Goal: Task Accomplishment & Management: Complete application form

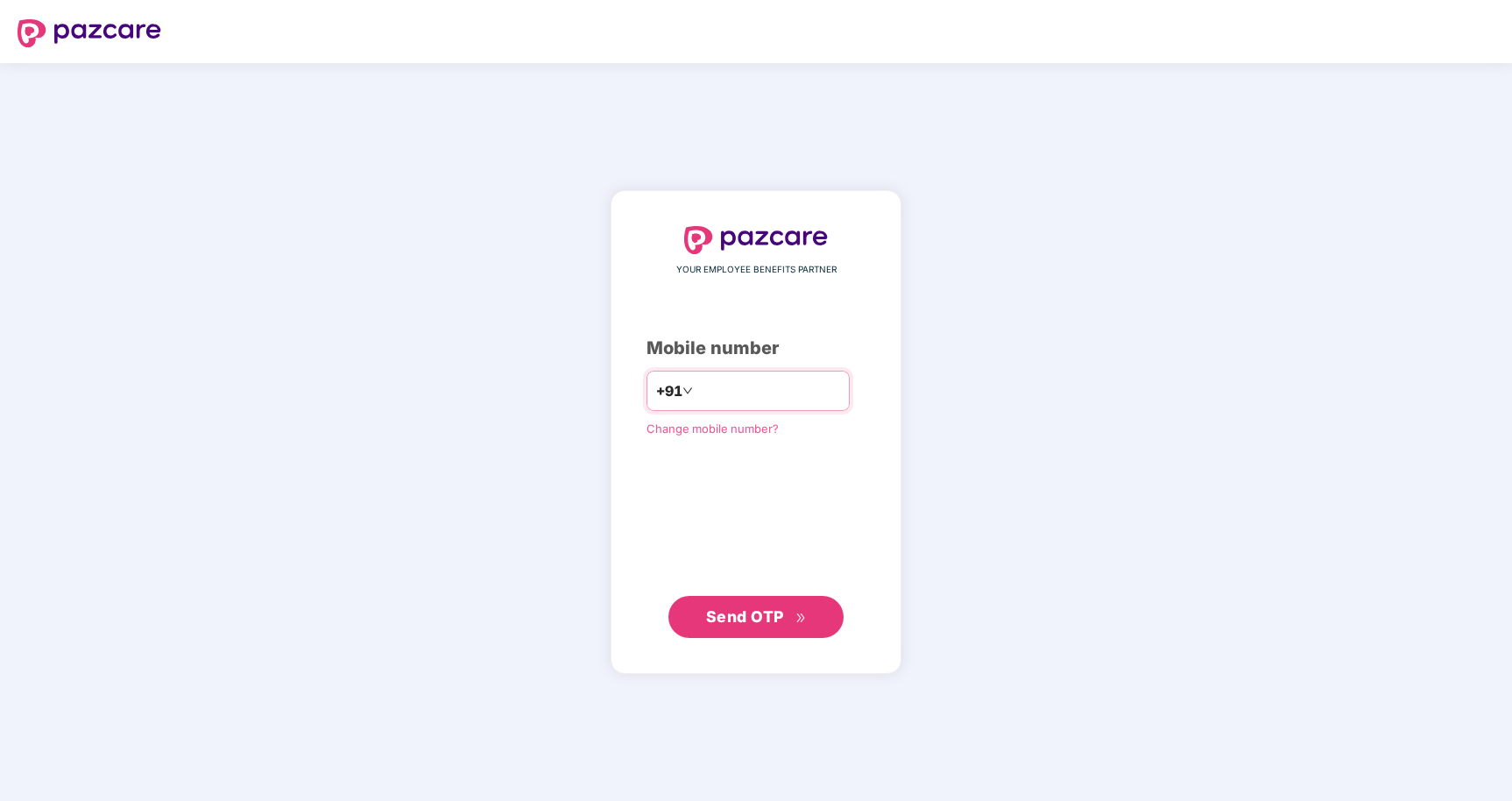
click at [801, 391] on input "number" at bounding box center [768, 390] width 143 height 28
type input "**********"
click at [745, 615] on span "Send OTP" at bounding box center [745, 615] width 78 height 18
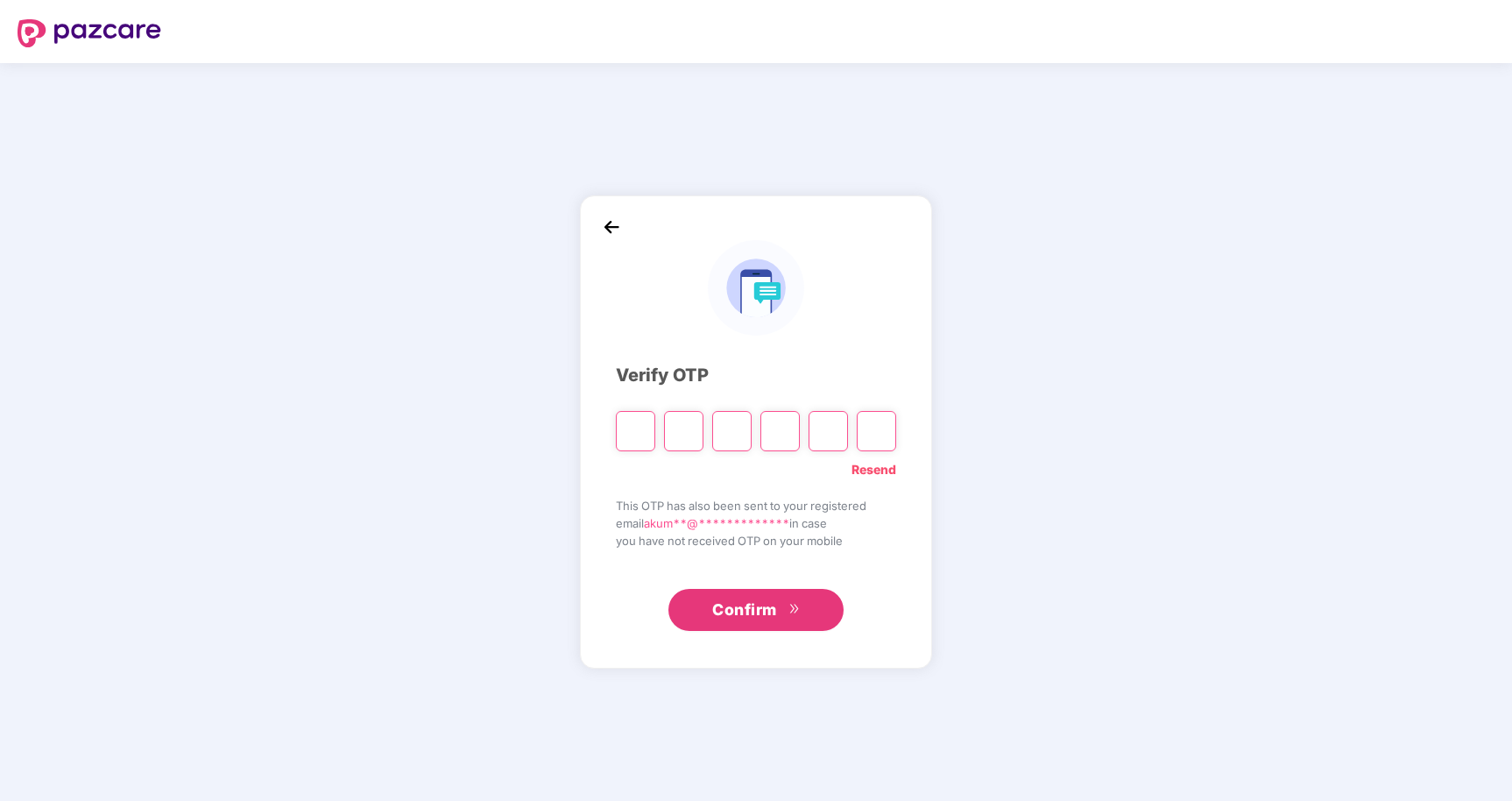
type input "*"
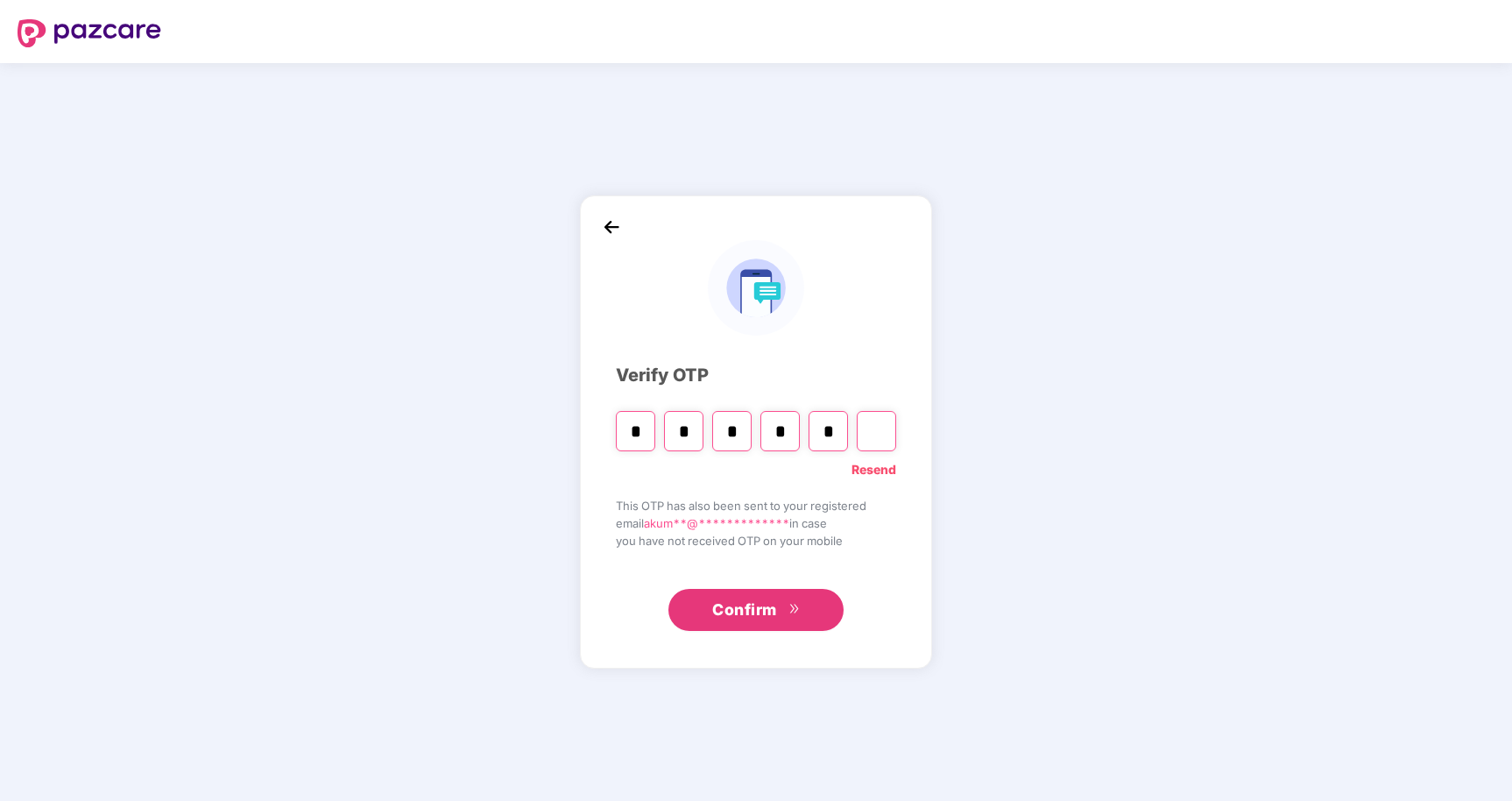
type input "*"
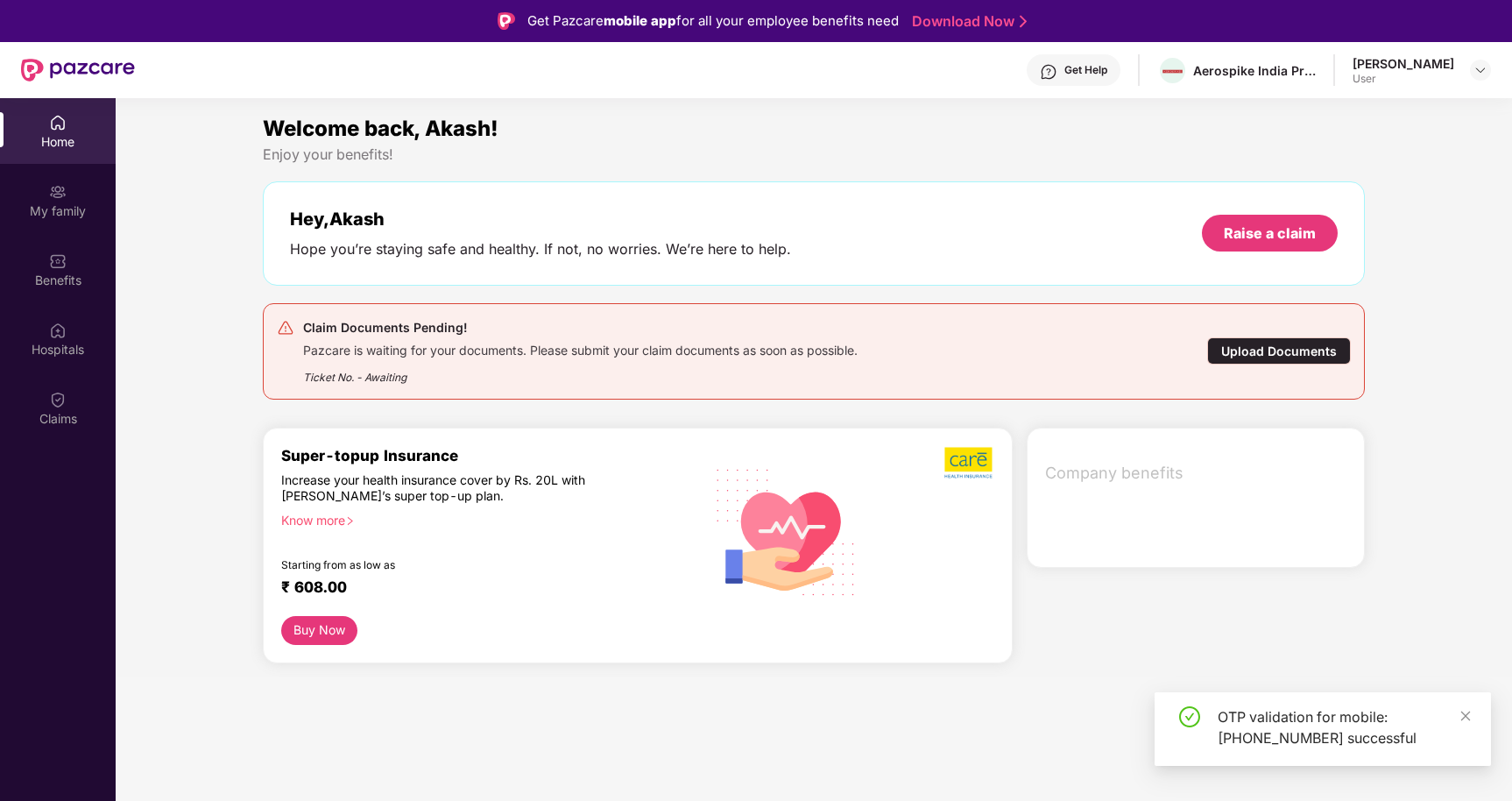
click at [1277, 345] on div "Upload Documents" at bounding box center [1279, 351] width 143 height 28
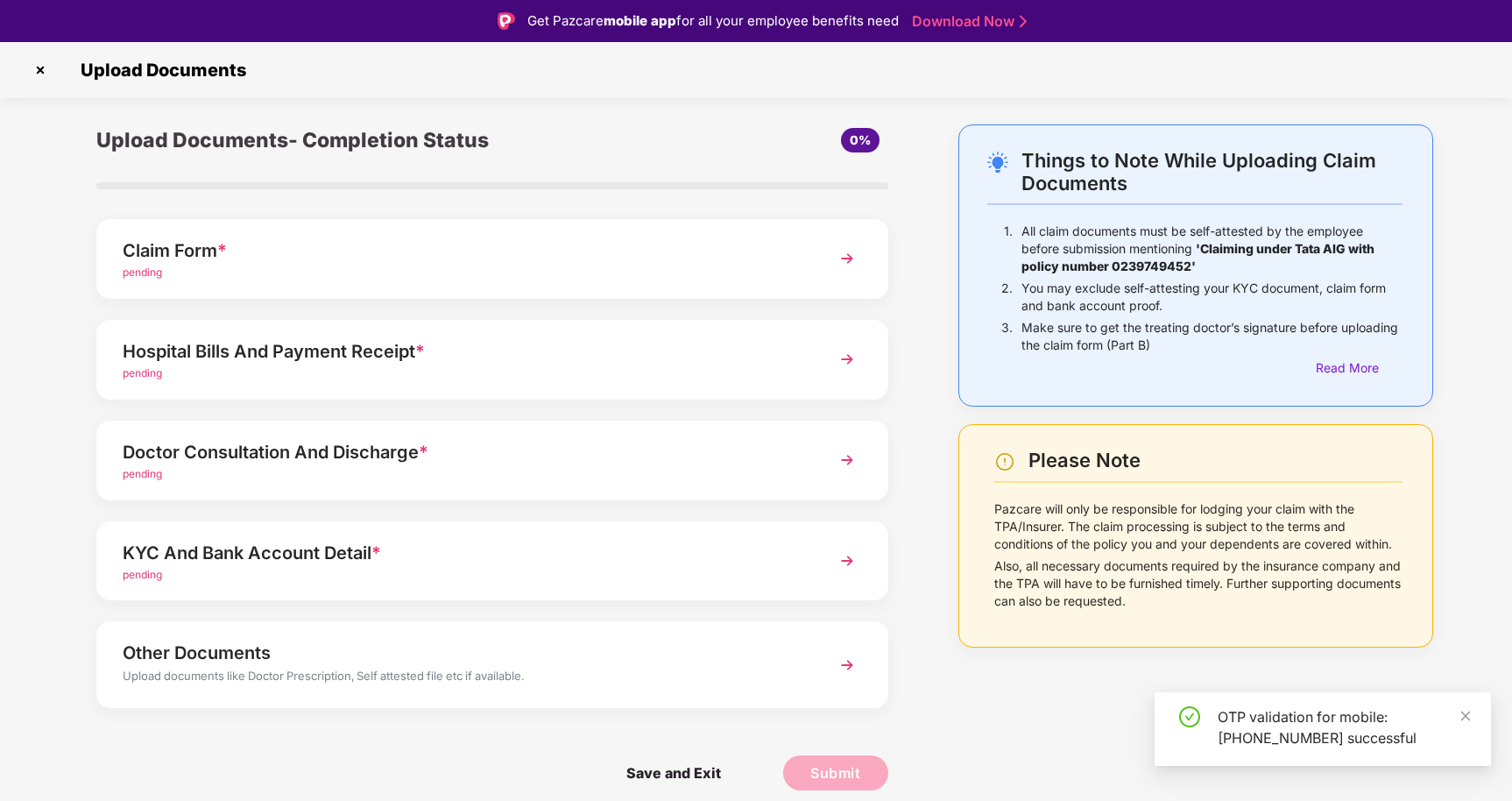
click at [861, 260] on img at bounding box center [847, 258] width 31 height 31
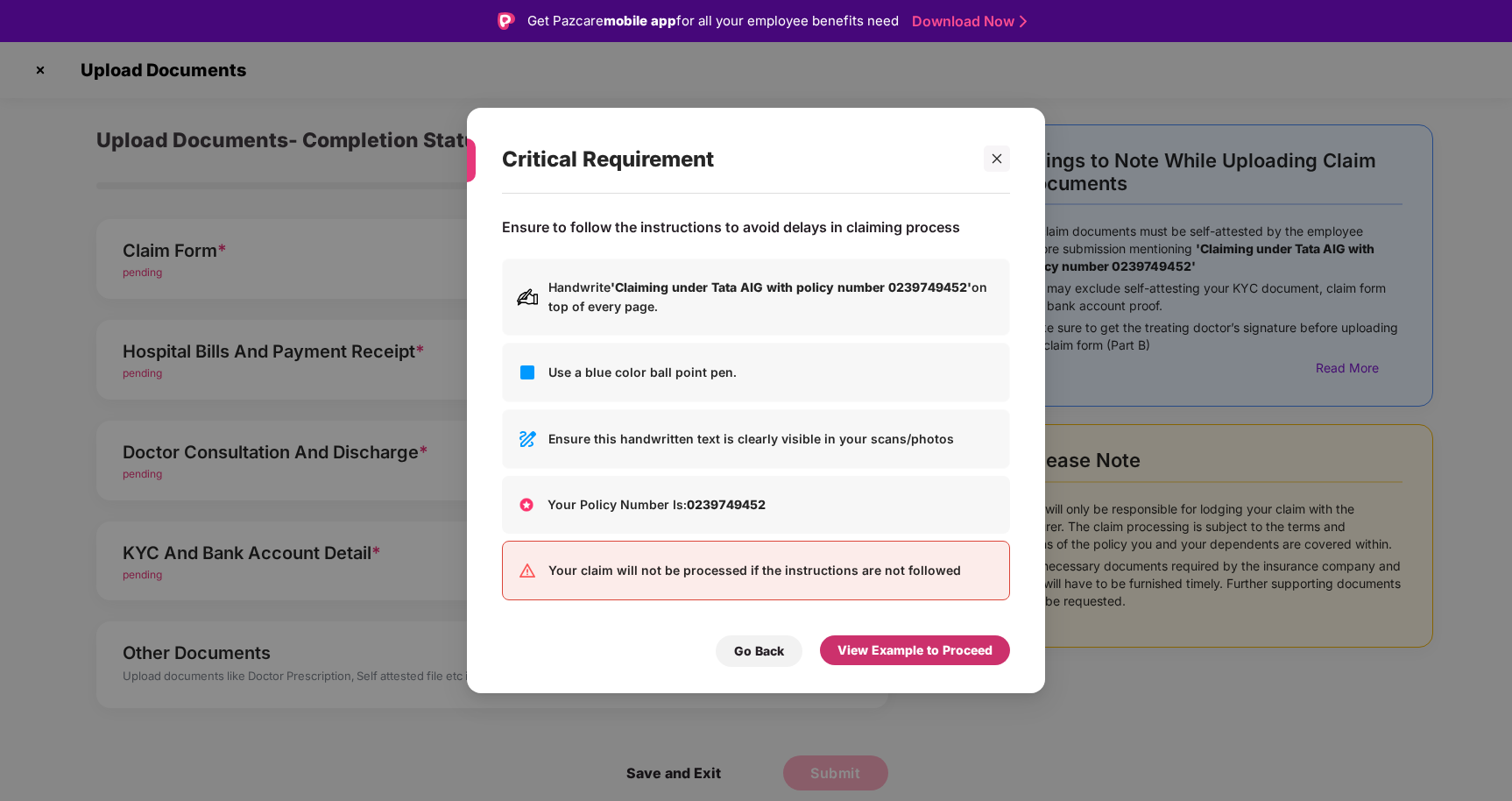
click at [885, 647] on div "View Example to Proceed" at bounding box center [915, 649] width 155 height 19
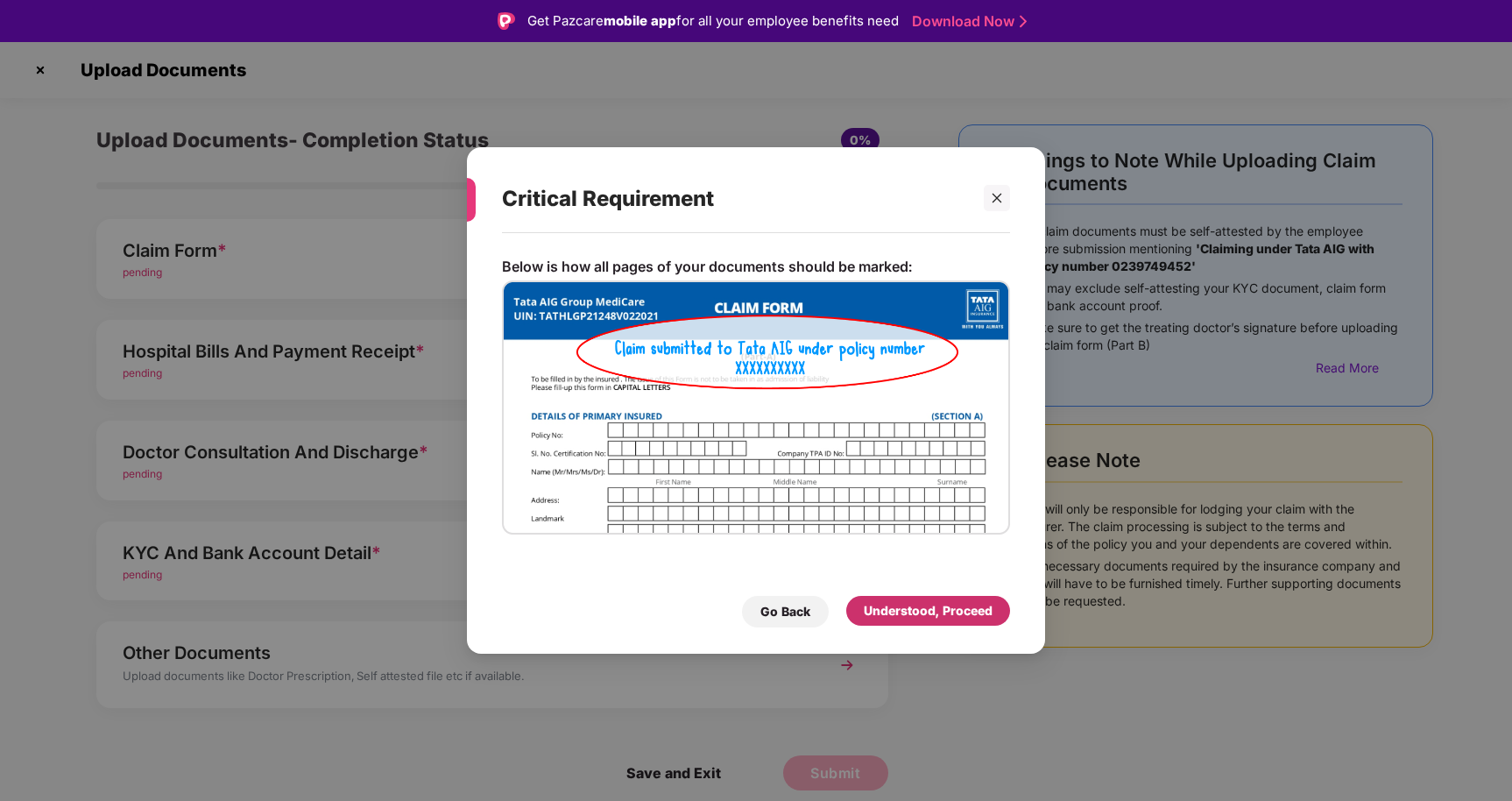
click at [919, 613] on div "Understood, Proceed" at bounding box center [928, 610] width 129 height 19
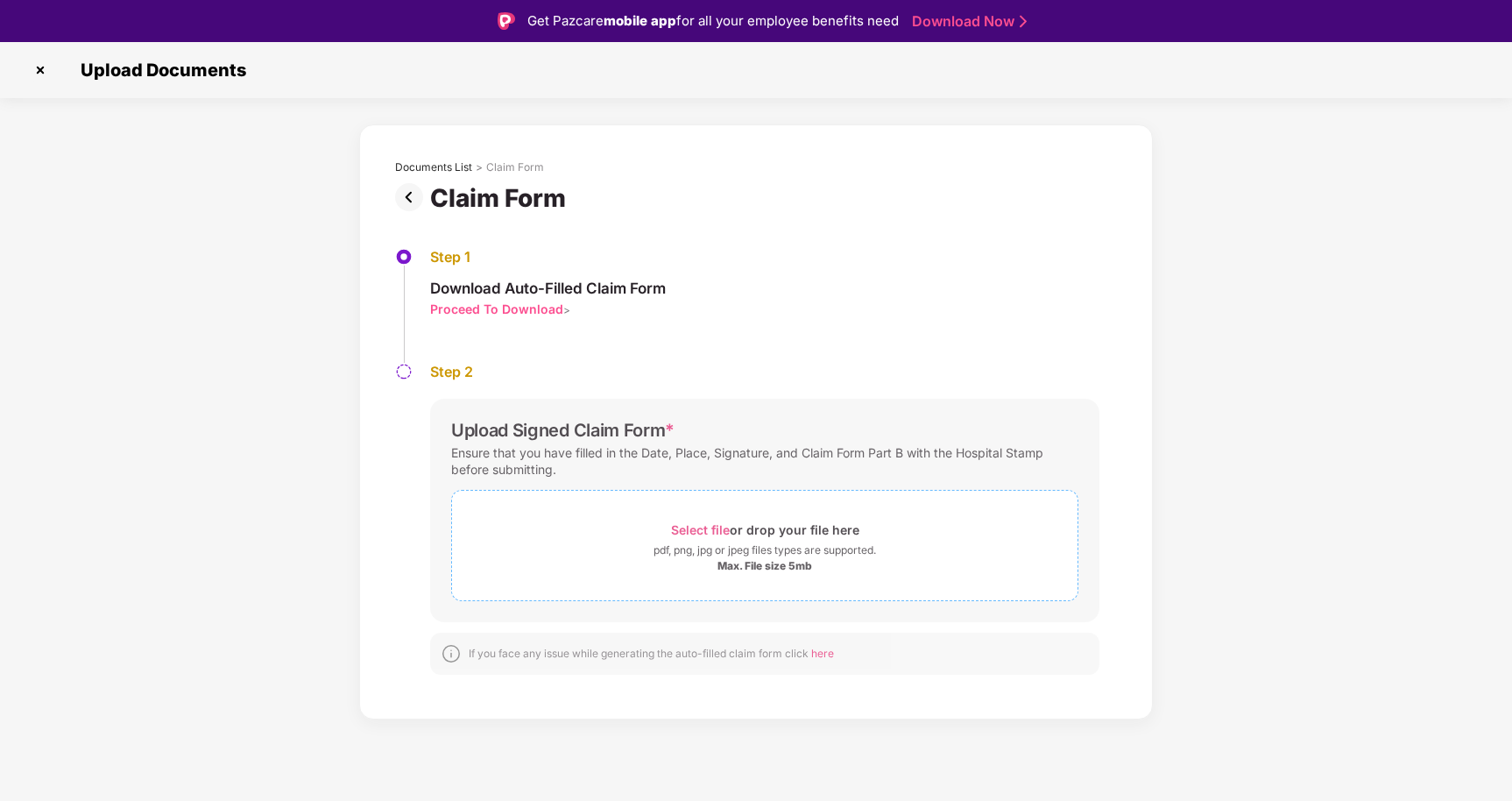
click at [702, 531] on span "Select file" at bounding box center [701, 529] width 59 height 15
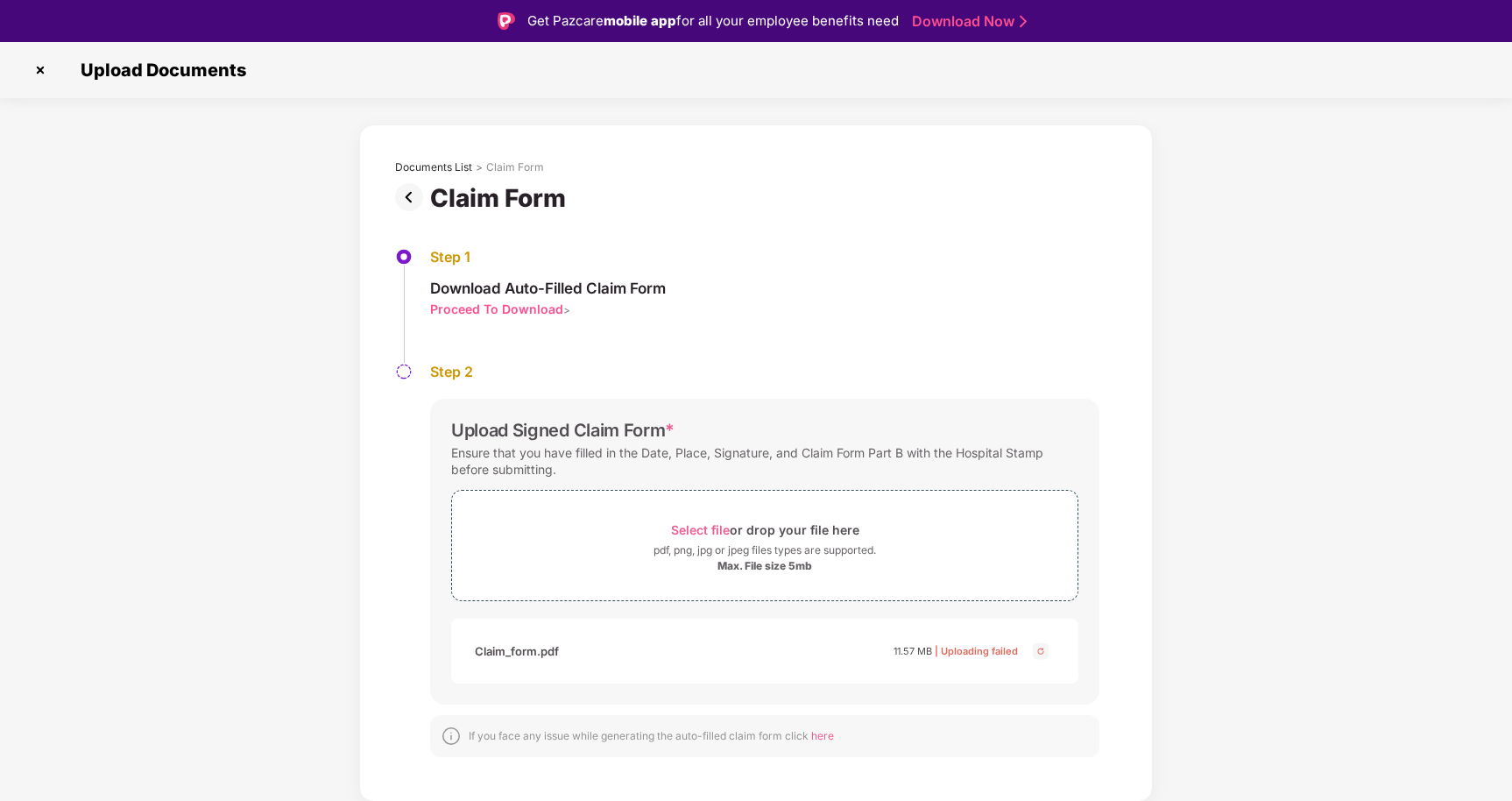
click at [985, 654] on span "| Uploading failed" at bounding box center [976, 650] width 84 height 12
click at [1040, 651] on img at bounding box center [1041, 650] width 21 height 21
click at [757, 577] on span "Select file or drop your file here pdf, png, jpg or jpeg files types are suppor…" at bounding box center [764, 545] width 626 height 84
click at [66, 313] on div "Documents List > Claim Form Claim Form Step 1 Download Auto-Filled Claim Form P…" at bounding box center [756, 462] width 1512 height 677
click at [40, 68] on img at bounding box center [40, 70] width 28 height 28
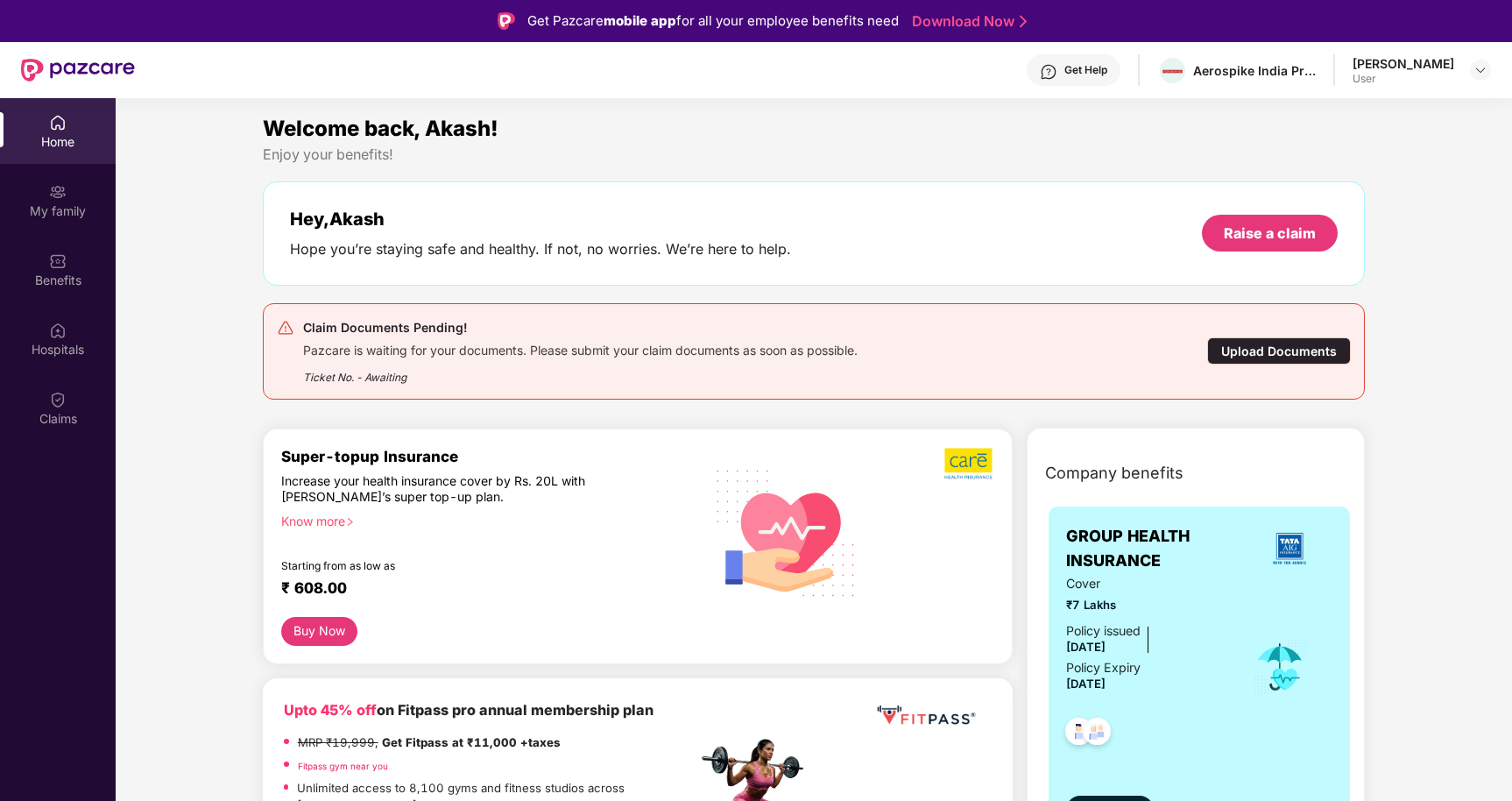
click at [1269, 347] on div "Upload Documents" at bounding box center [1279, 351] width 143 height 28
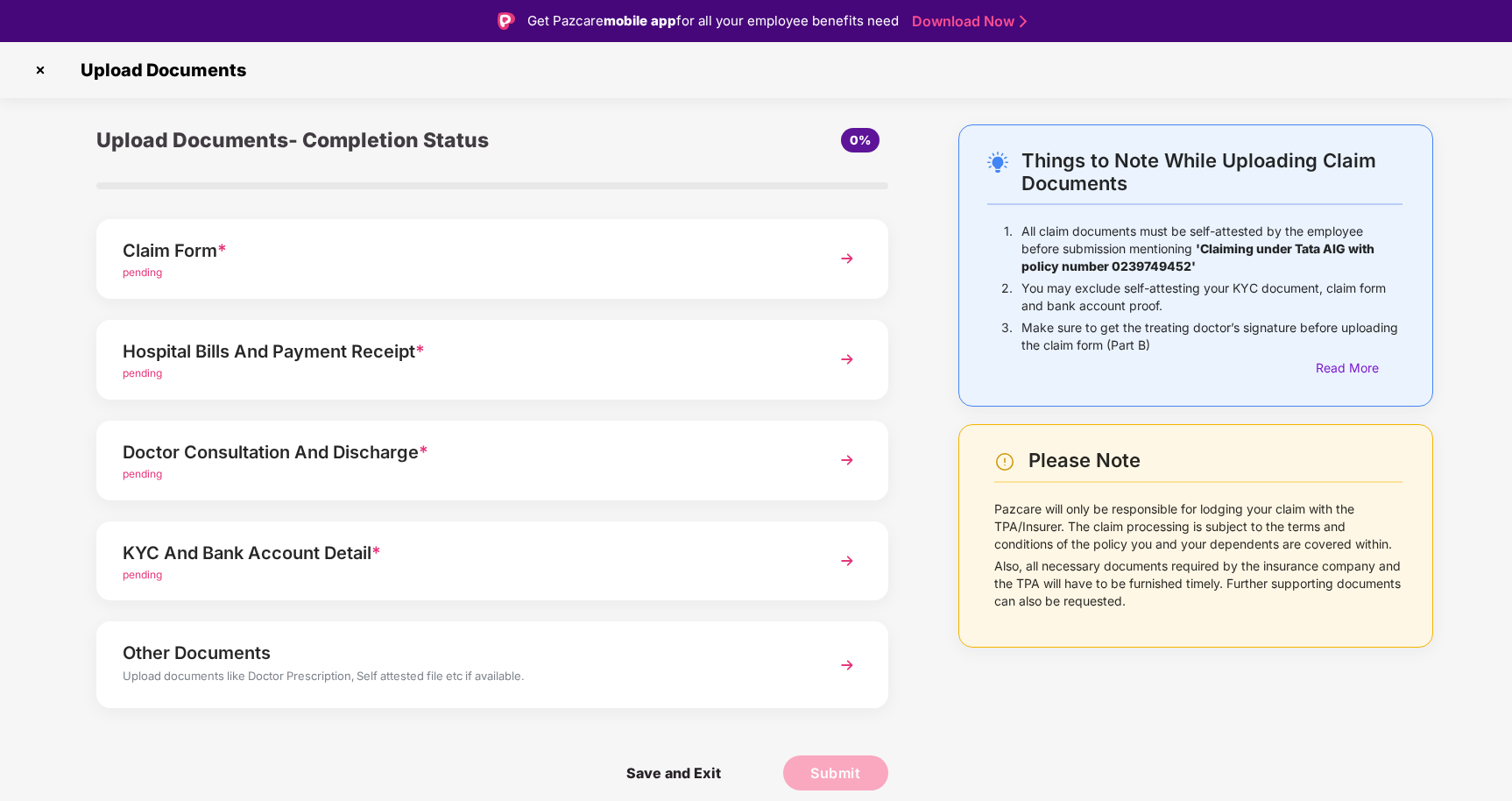
click at [853, 362] on img at bounding box center [847, 359] width 31 height 31
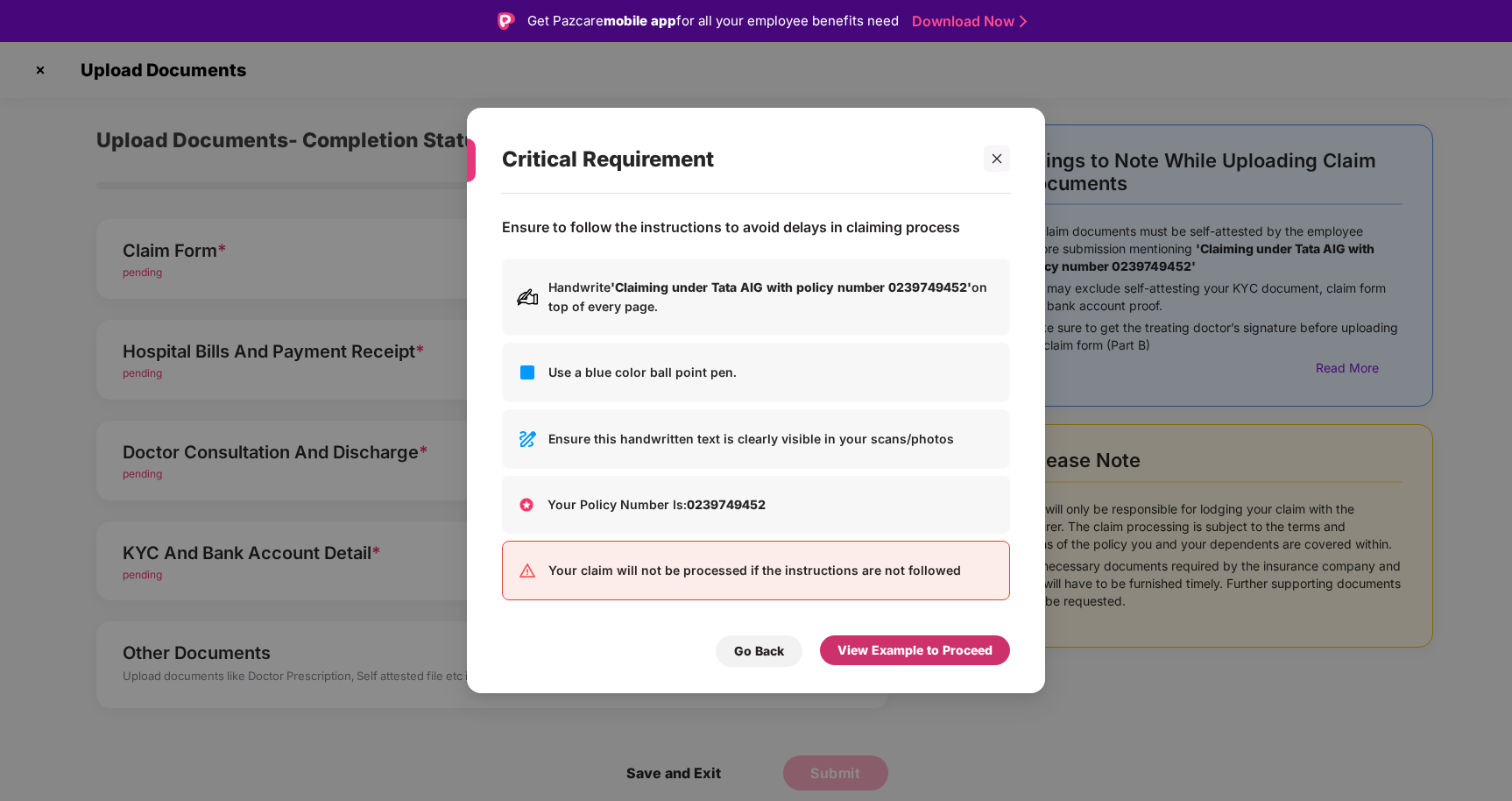
click at [909, 655] on div "View Example to Proceed" at bounding box center [915, 649] width 155 height 19
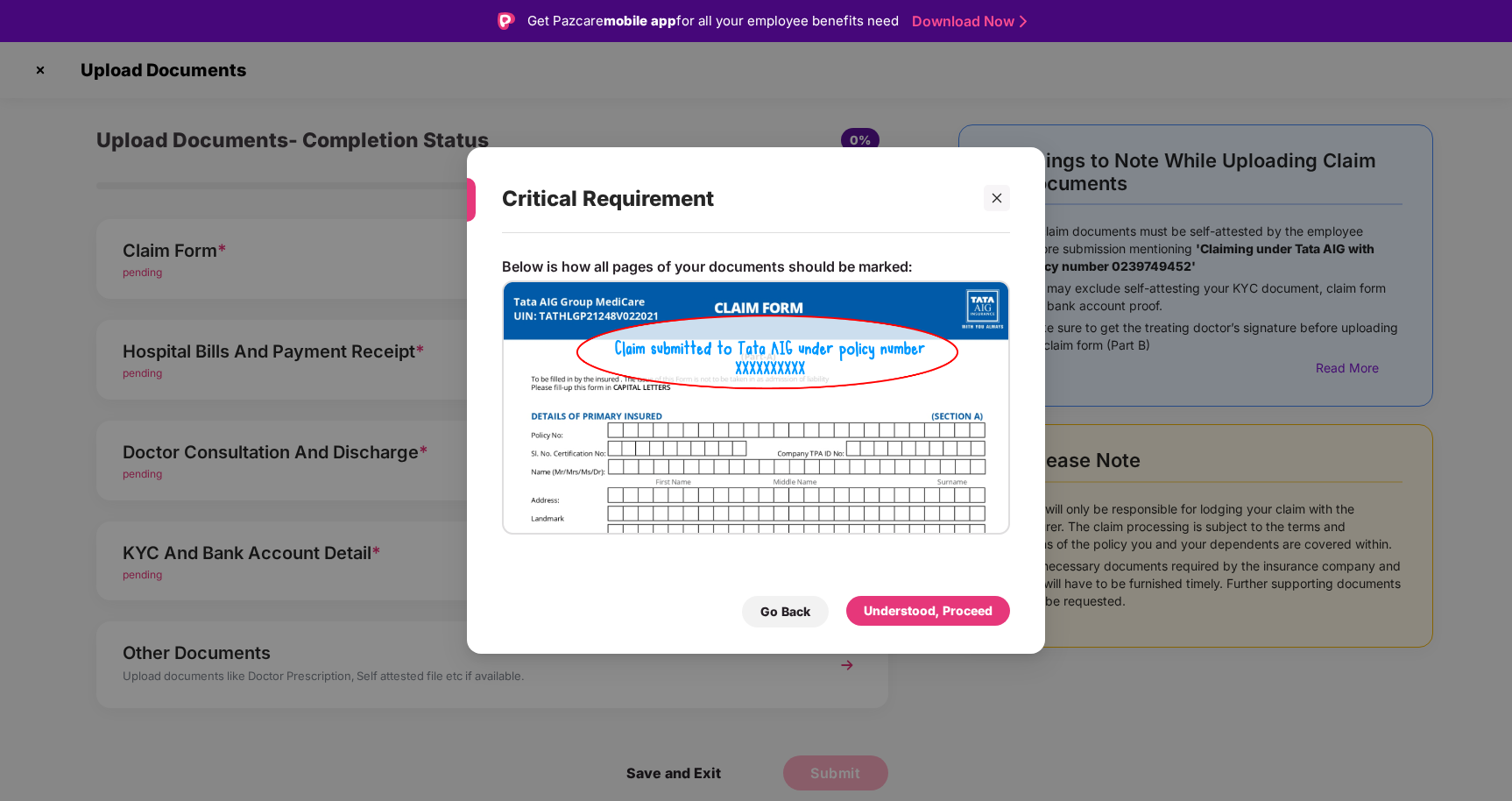
click at [902, 615] on div "Understood, Proceed" at bounding box center [928, 610] width 129 height 19
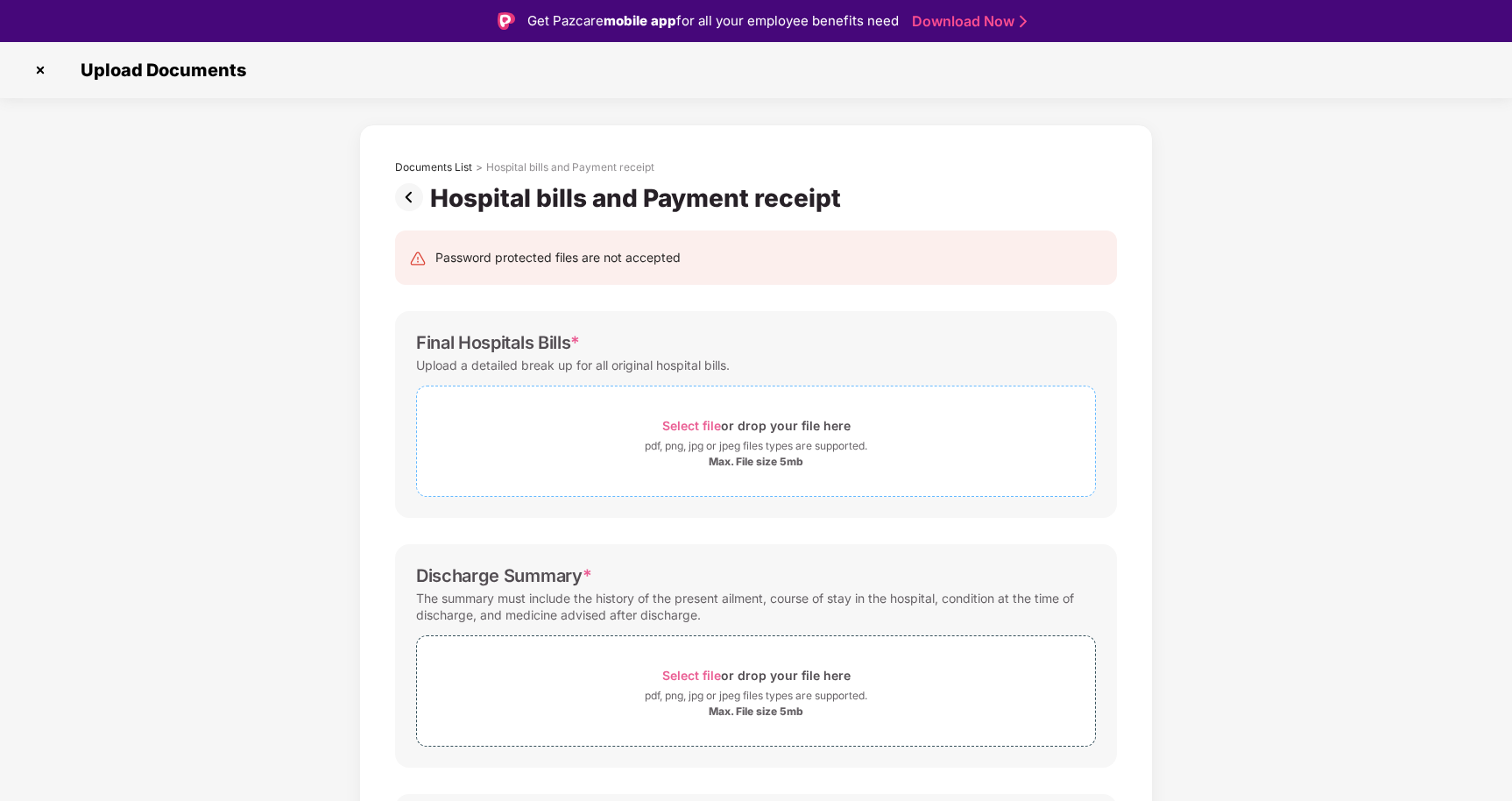
click at [691, 423] on span "Select file" at bounding box center [692, 425] width 59 height 15
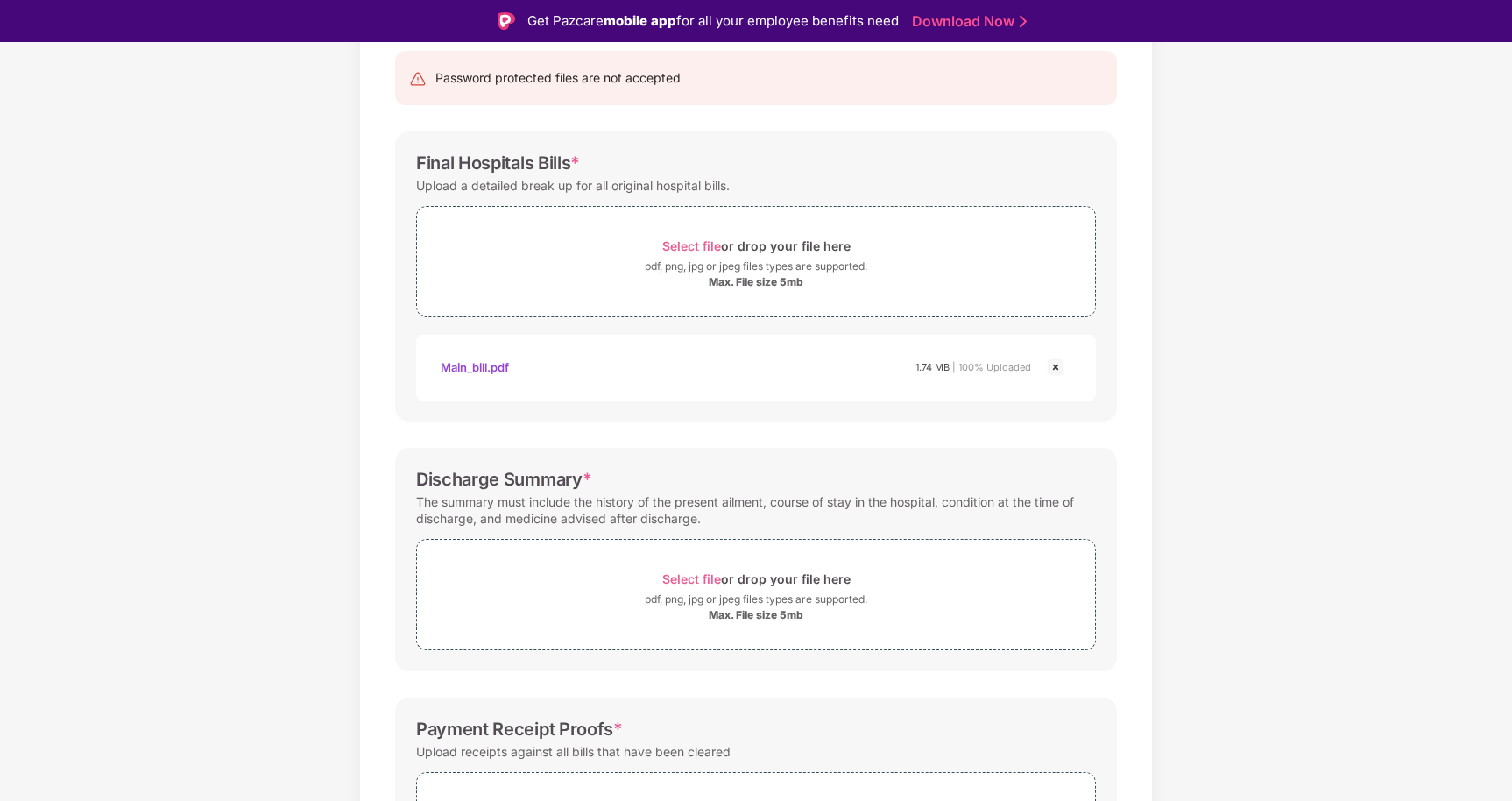
scroll to position [182, 0]
click at [705, 574] on span "Select file" at bounding box center [692, 576] width 59 height 15
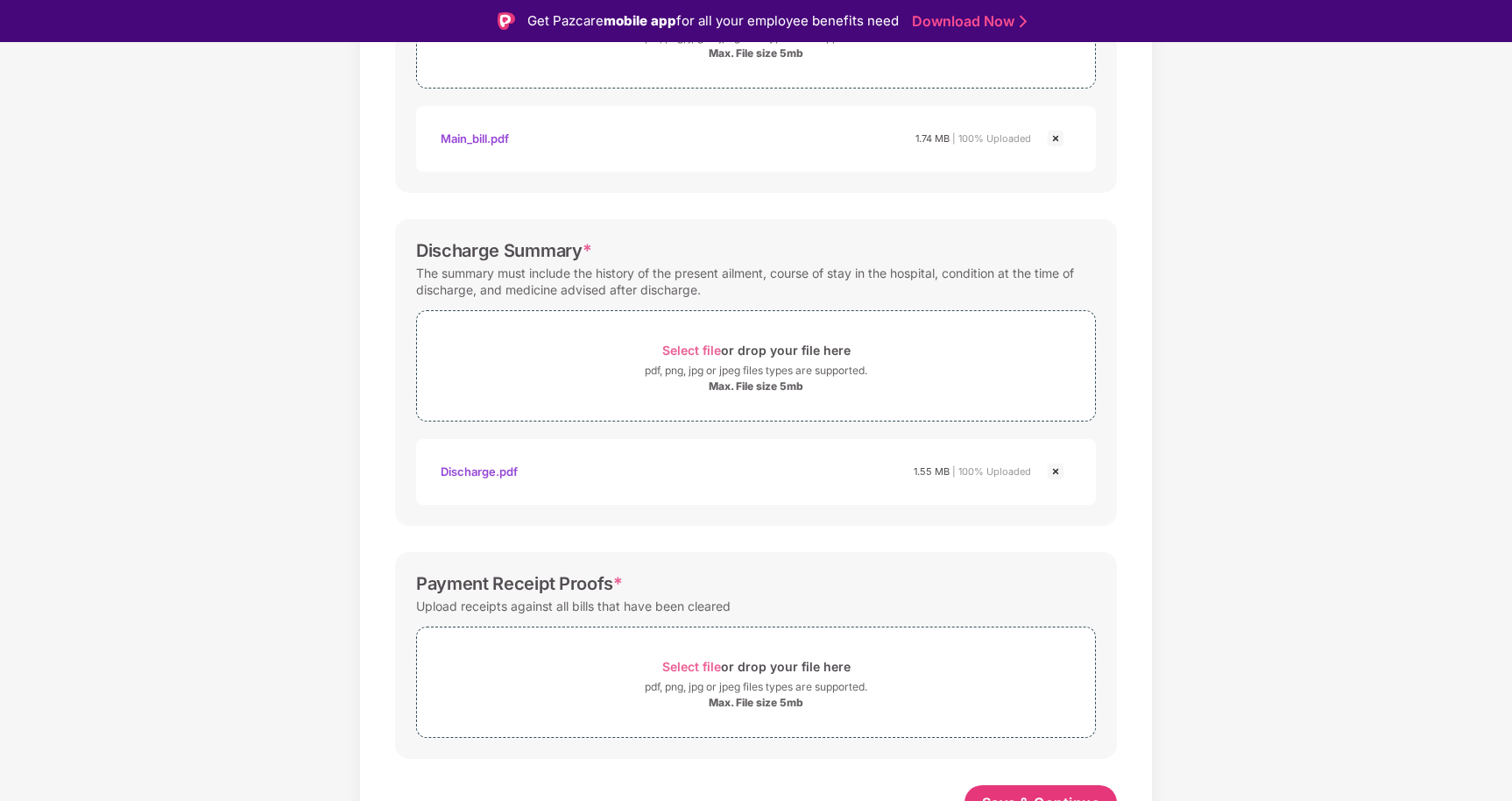
scroll to position [430, 0]
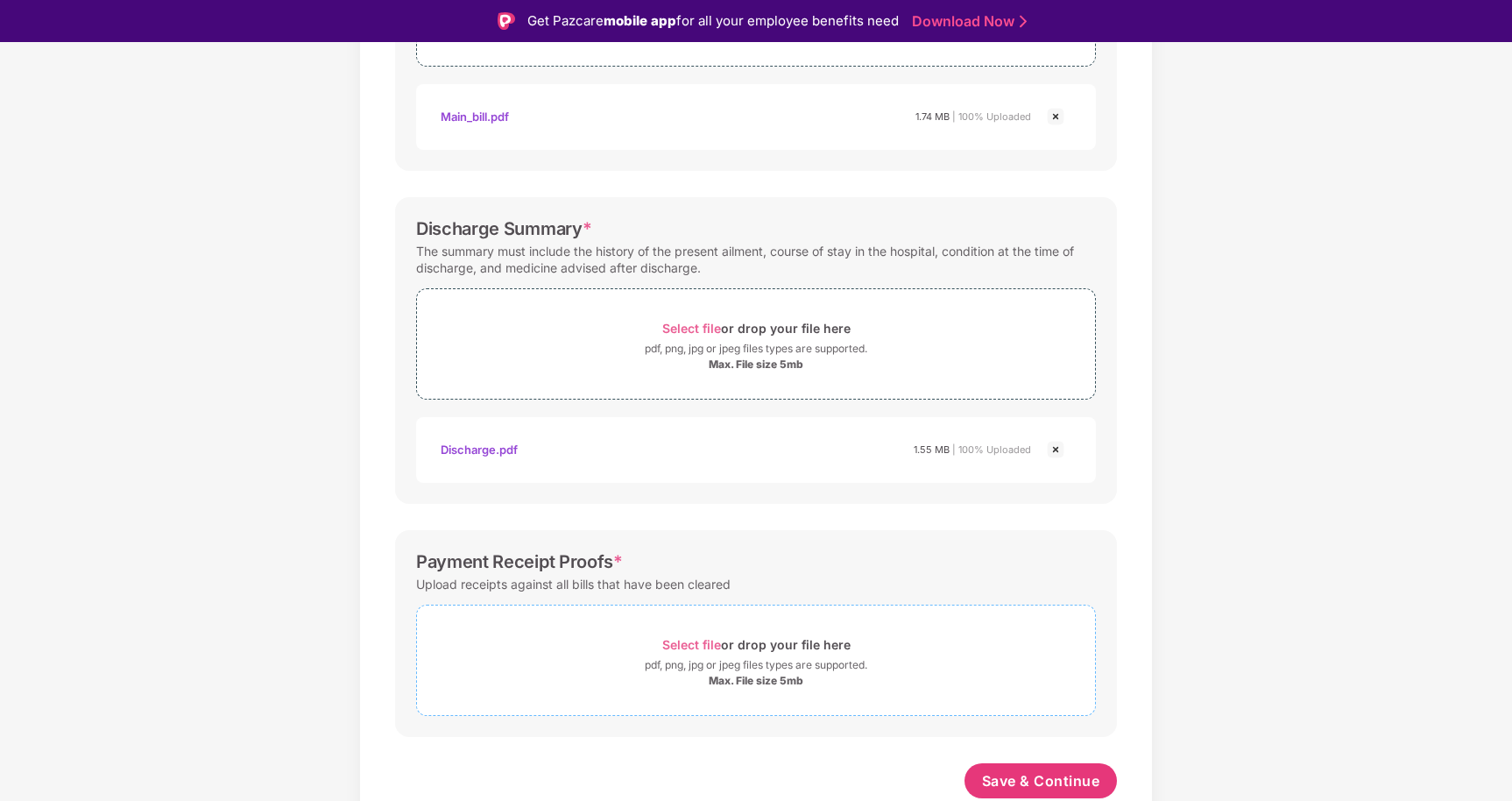
click at [709, 640] on span "Select file" at bounding box center [692, 644] width 59 height 15
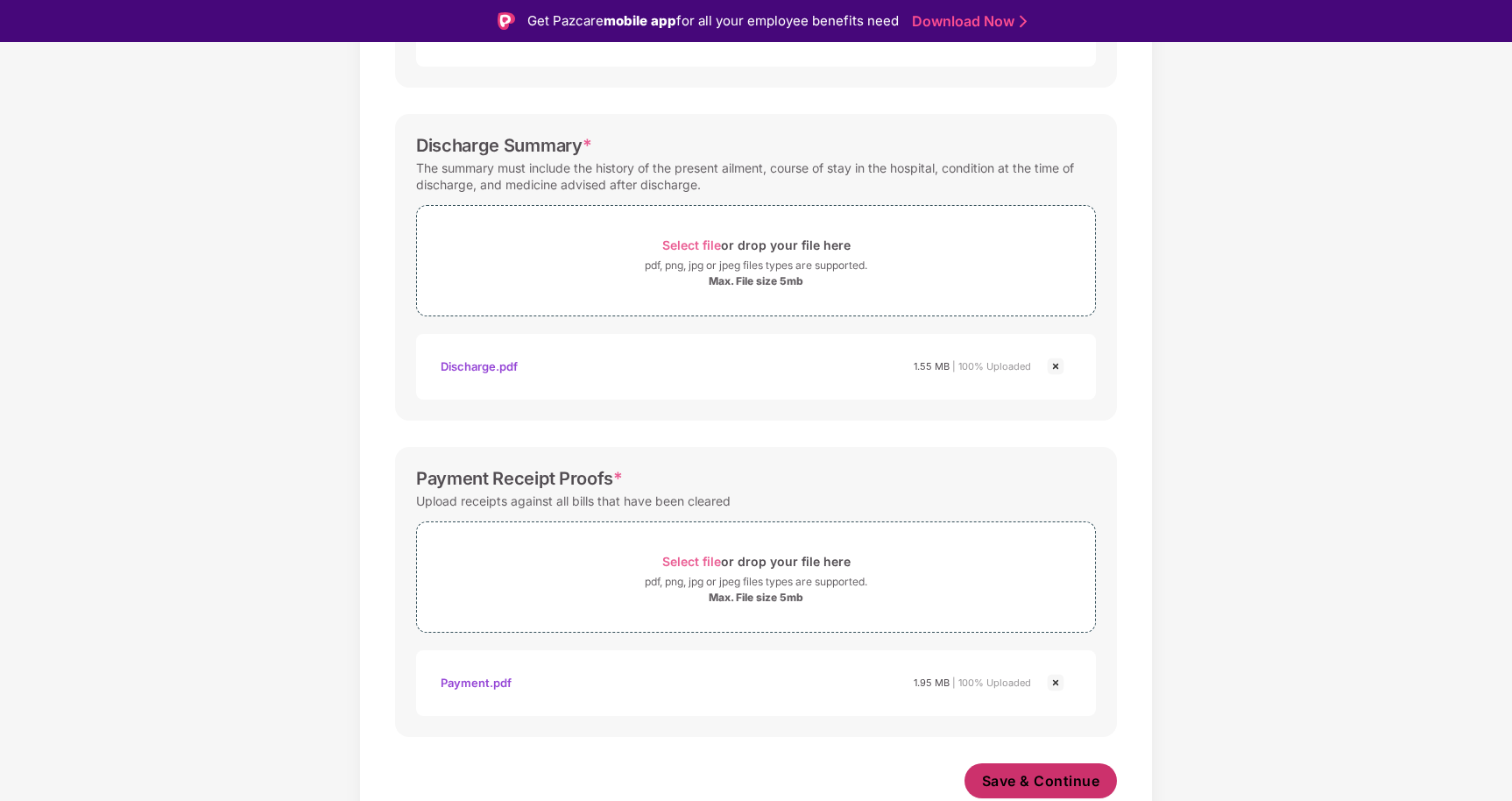
click at [1046, 783] on span "Save & Continue" at bounding box center [1041, 780] width 118 height 19
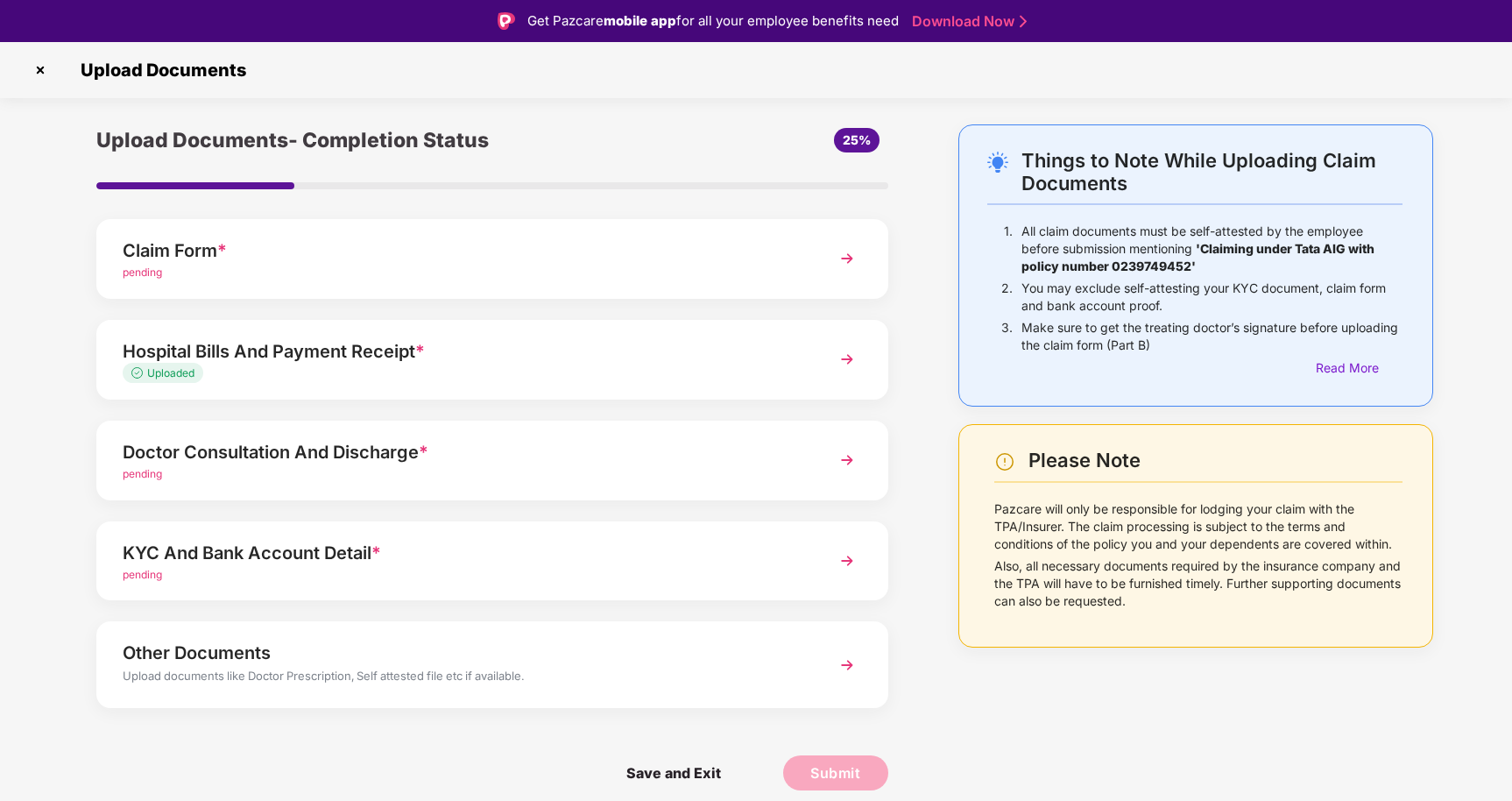
click at [845, 461] on img at bounding box center [847, 460] width 31 height 31
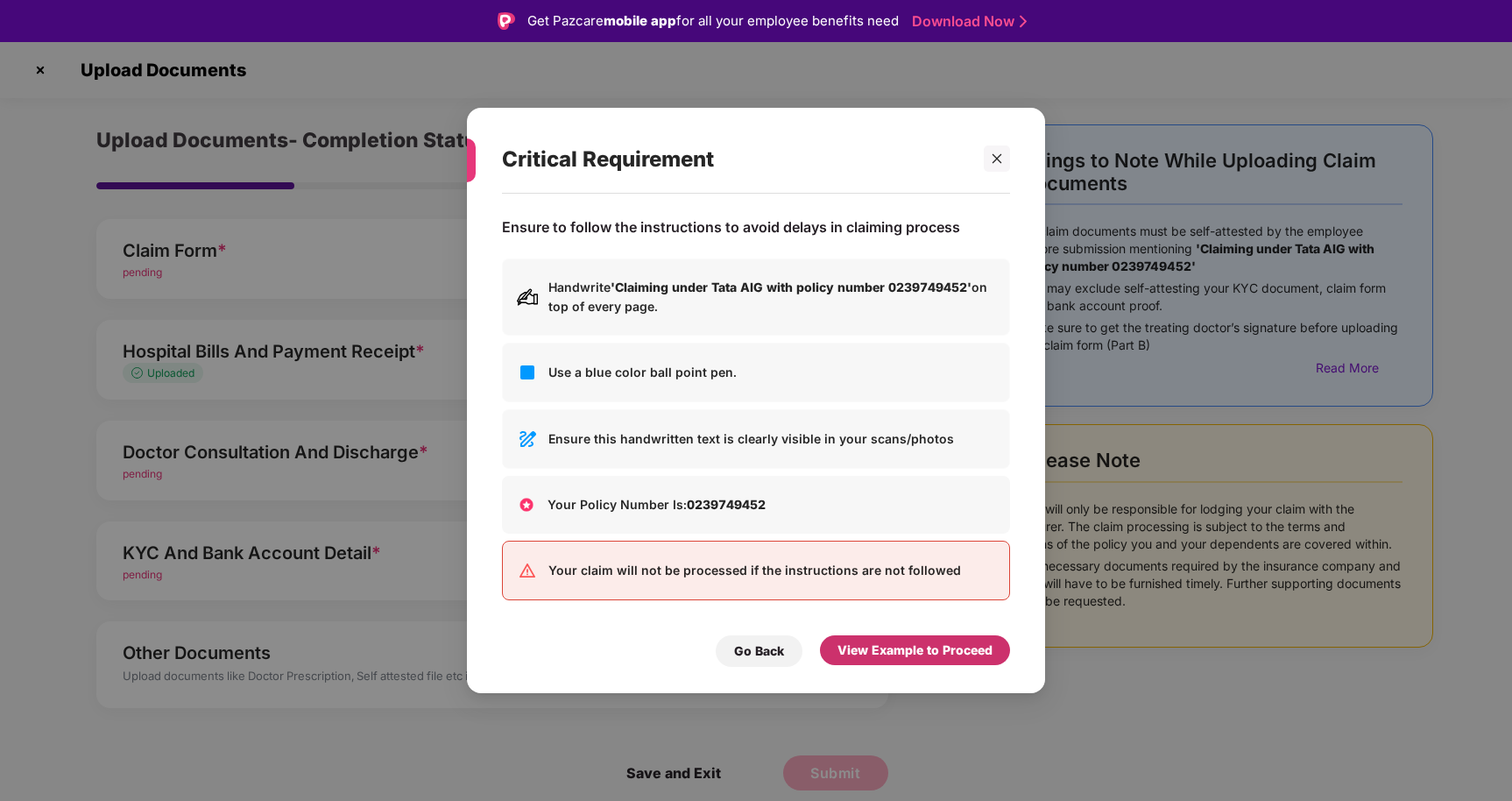
click at [869, 648] on div "View Example to Proceed" at bounding box center [915, 649] width 155 height 19
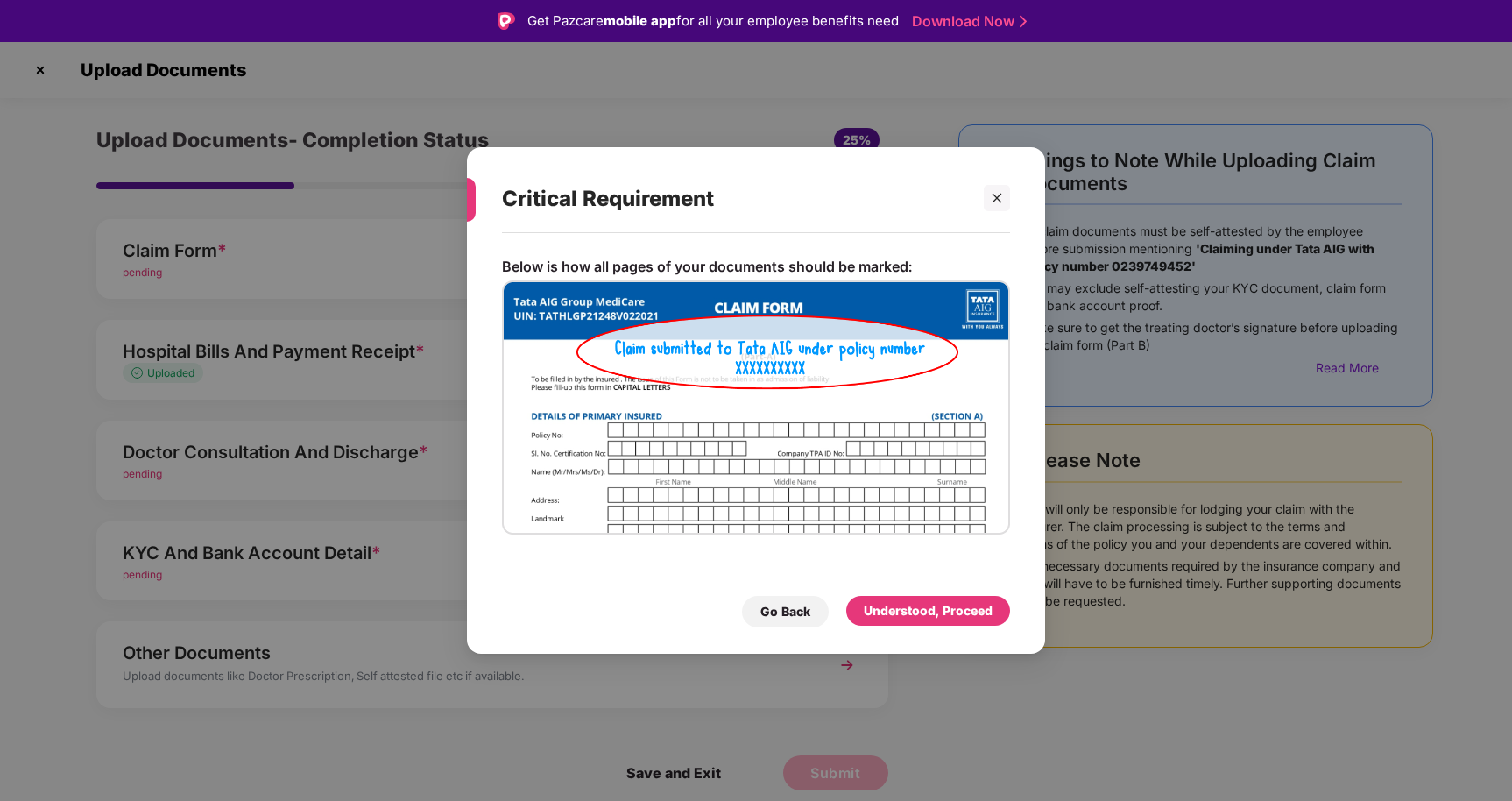
click at [882, 648] on div "Critical Requirement Below is how all pages of your documents should be marked:…" at bounding box center [756, 400] width 579 height 507
click at [882, 615] on div "Understood, Proceed" at bounding box center [928, 610] width 129 height 19
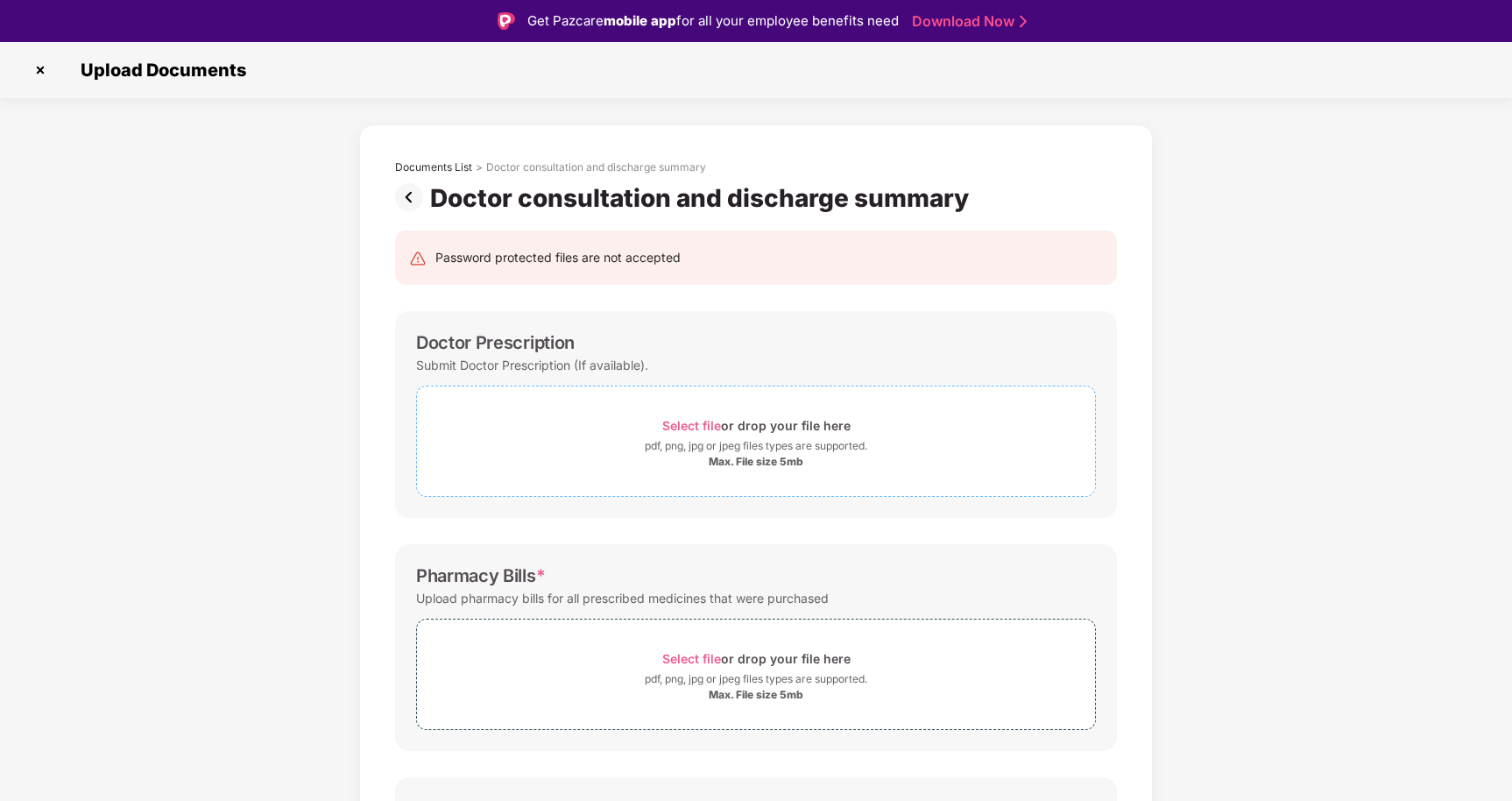
click at [690, 425] on span "Select file" at bounding box center [692, 425] width 59 height 15
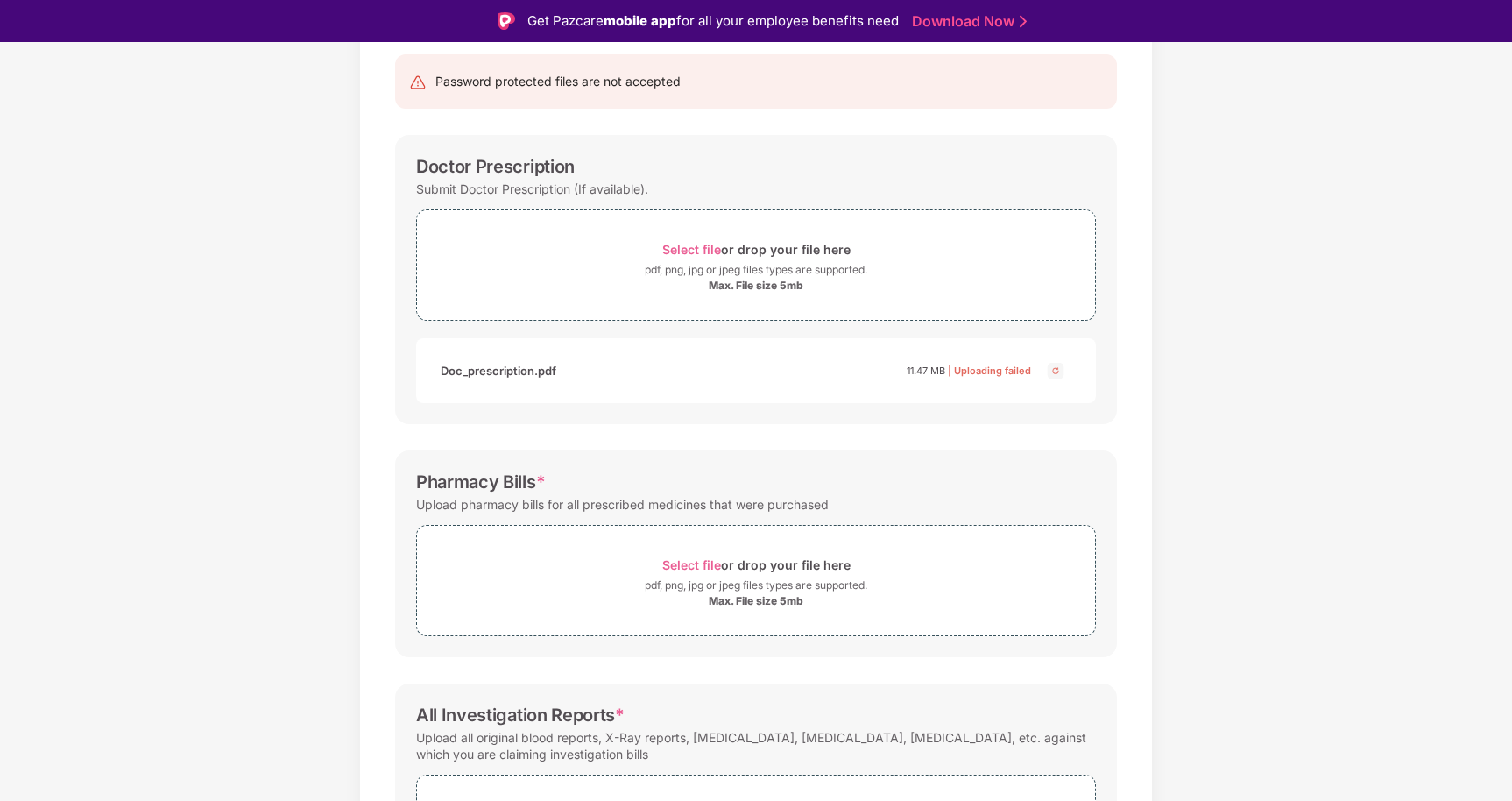
scroll to position [180, 0]
click at [694, 560] on span "Select file" at bounding box center [692, 560] width 59 height 15
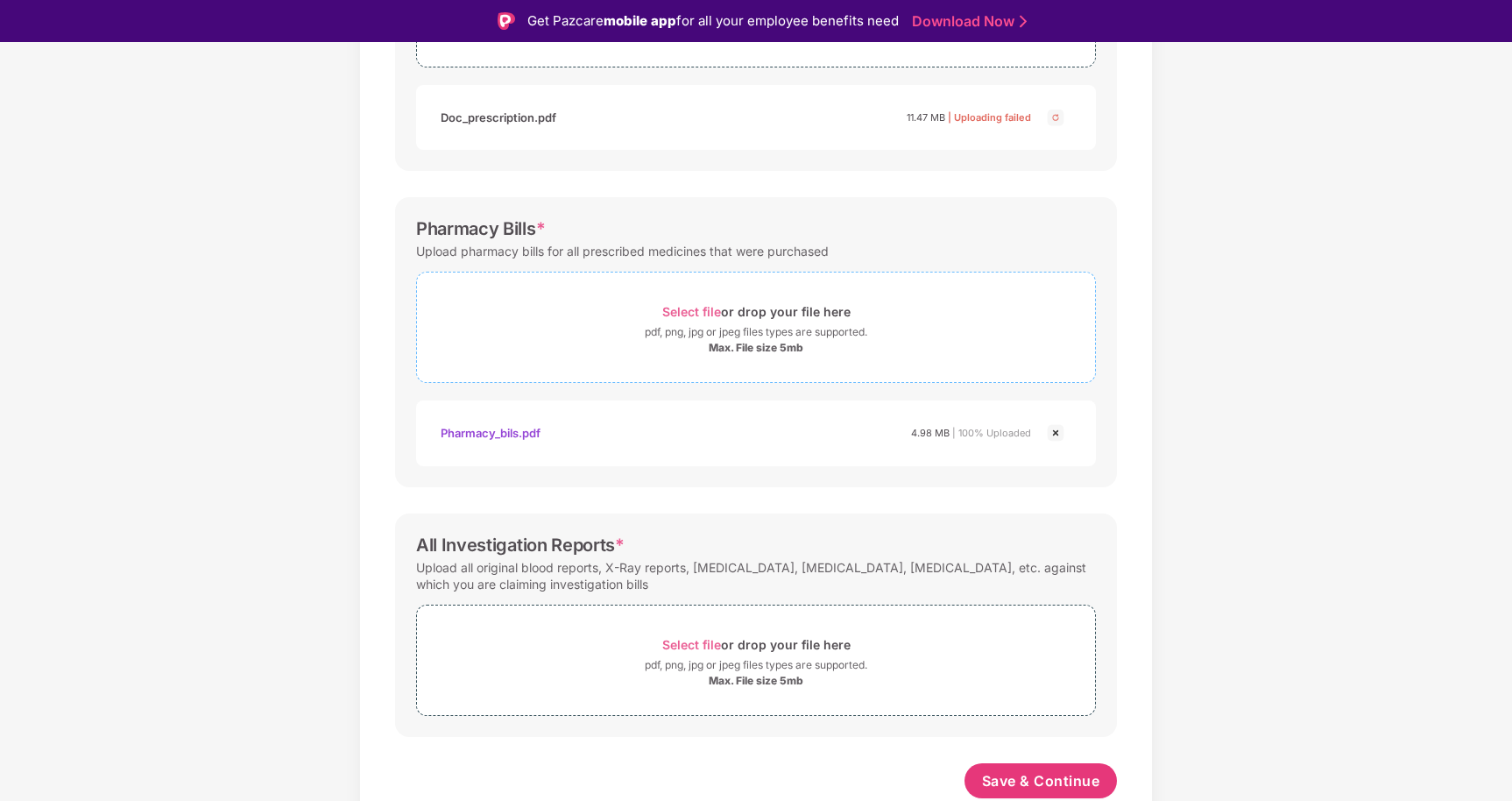
scroll to position [42, 0]
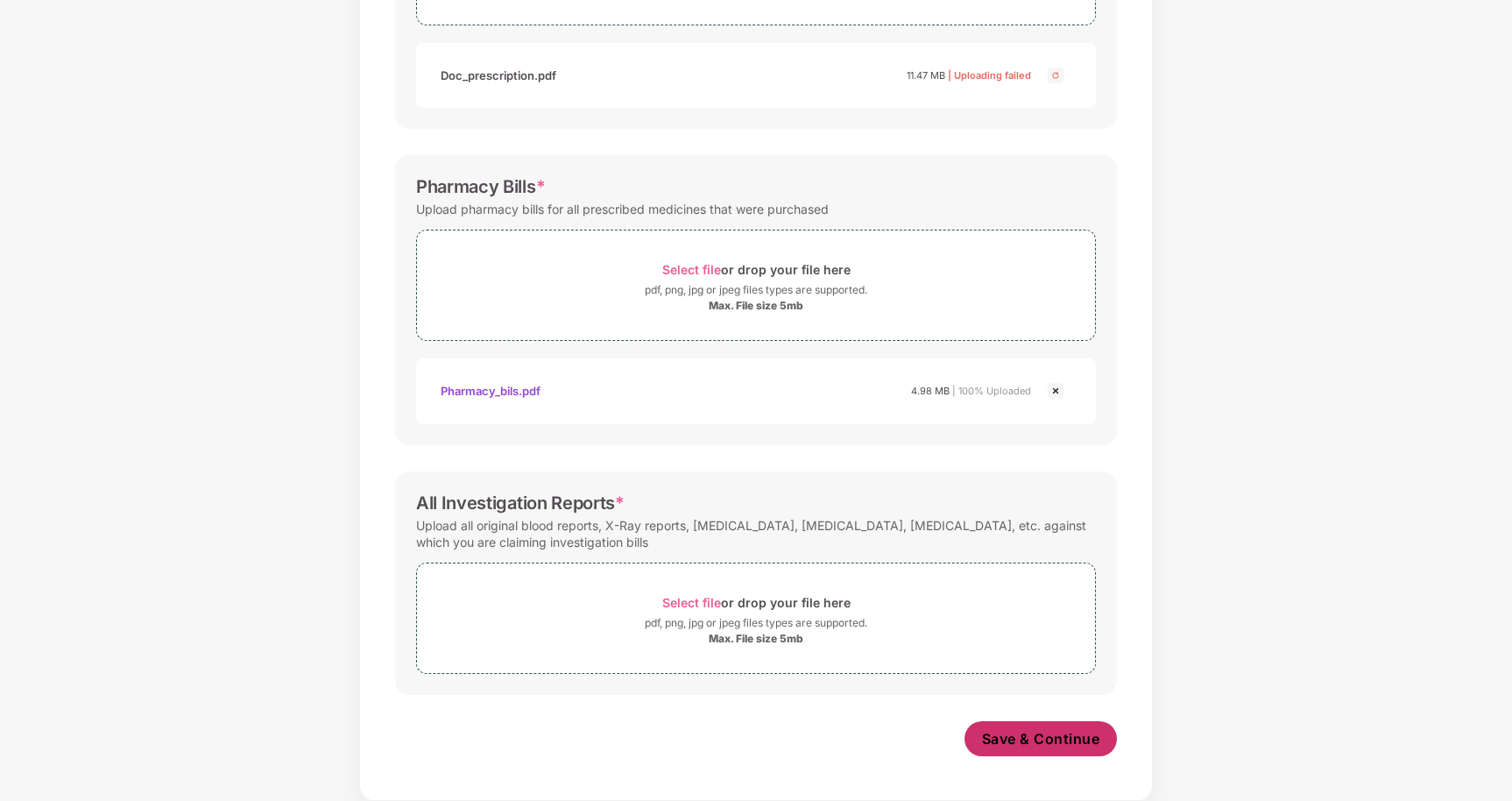
click at [1021, 739] on span "Save & Continue" at bounding box center [1041, 739] width 118 height 19
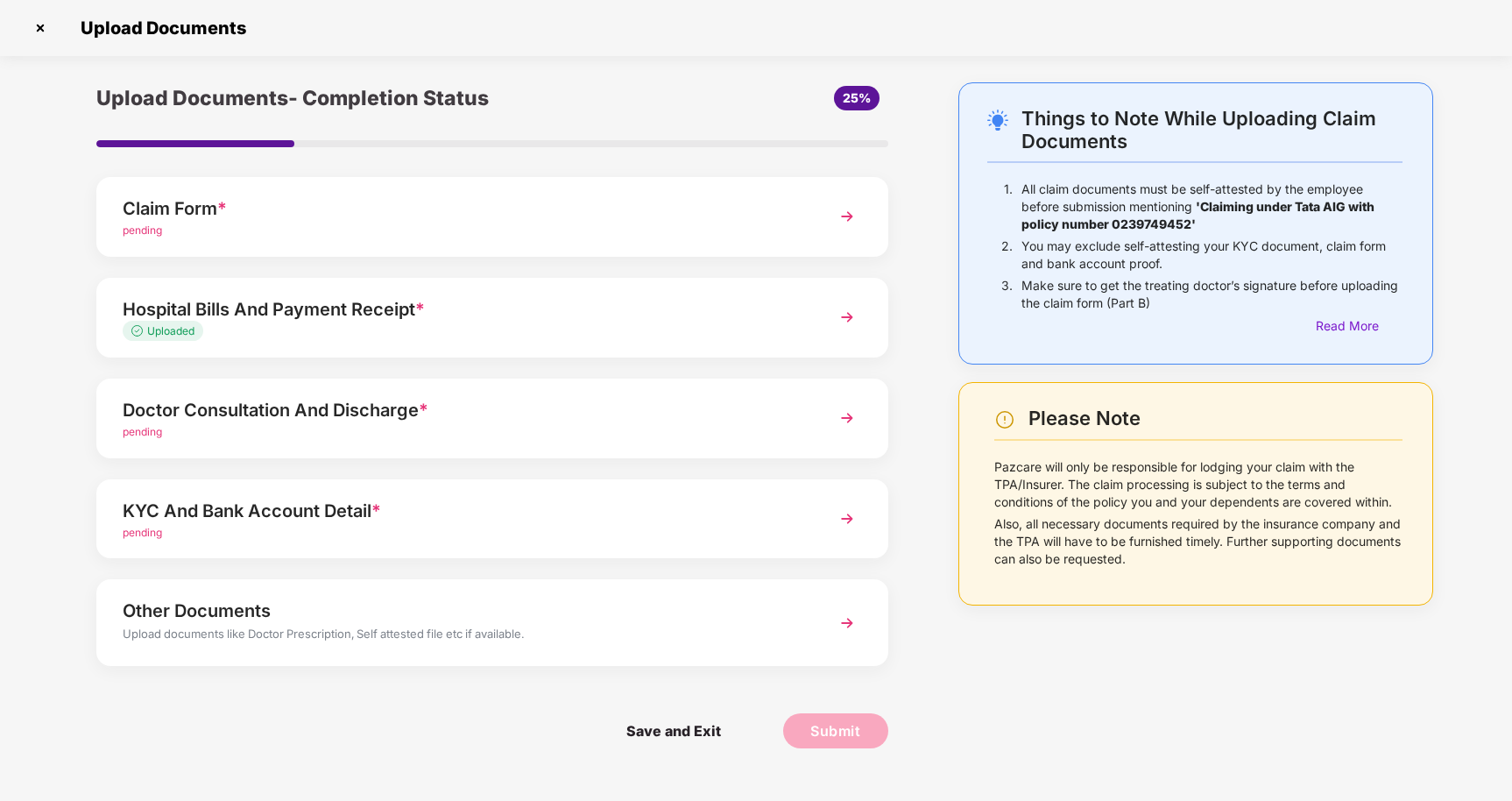
click at [851, 317] on img at bounding box center [847, 317] width 31 height 31
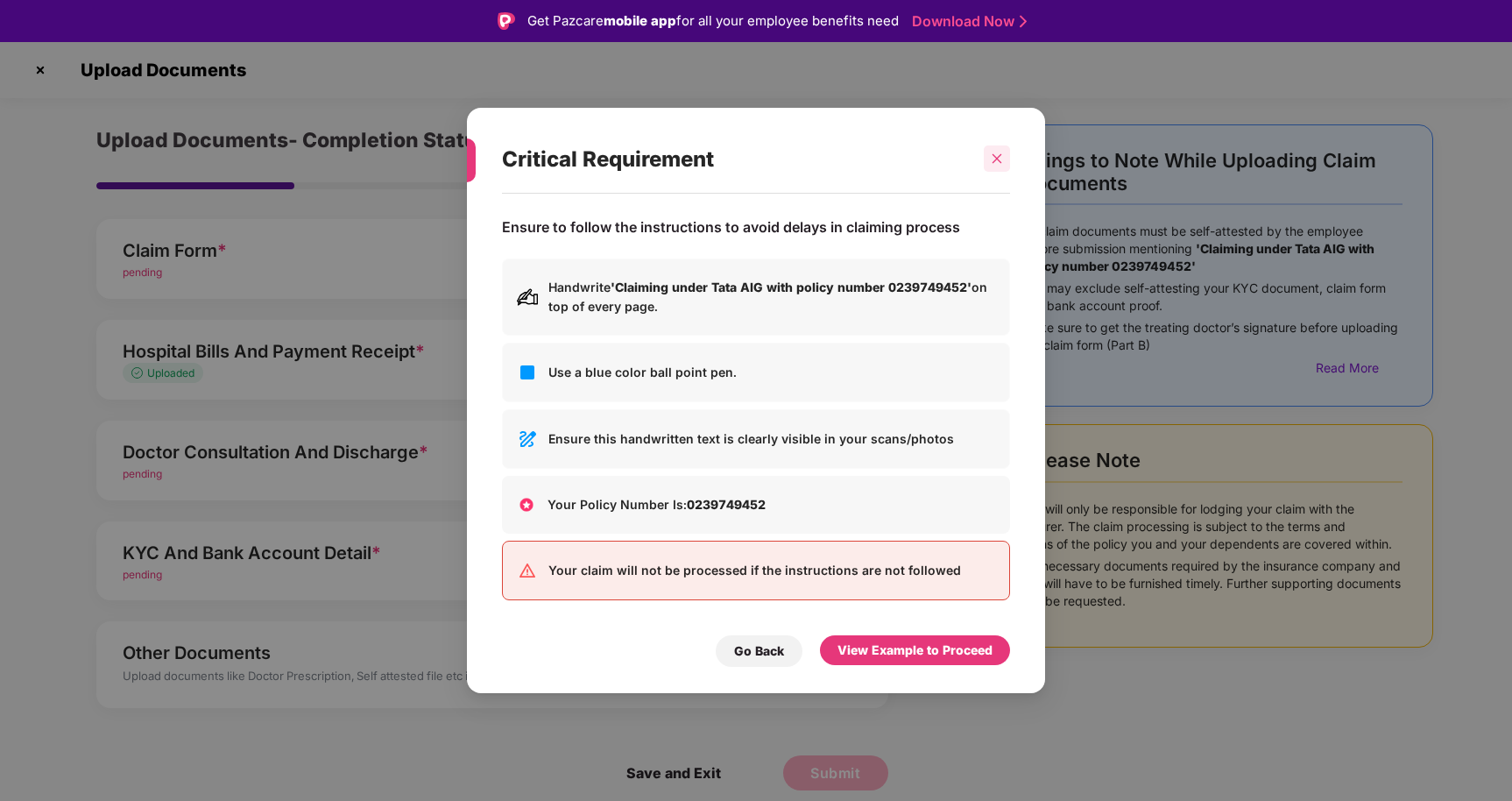
click at [1000, 163] on icon "close" at bounding box center [998, 159] width 9 height 9
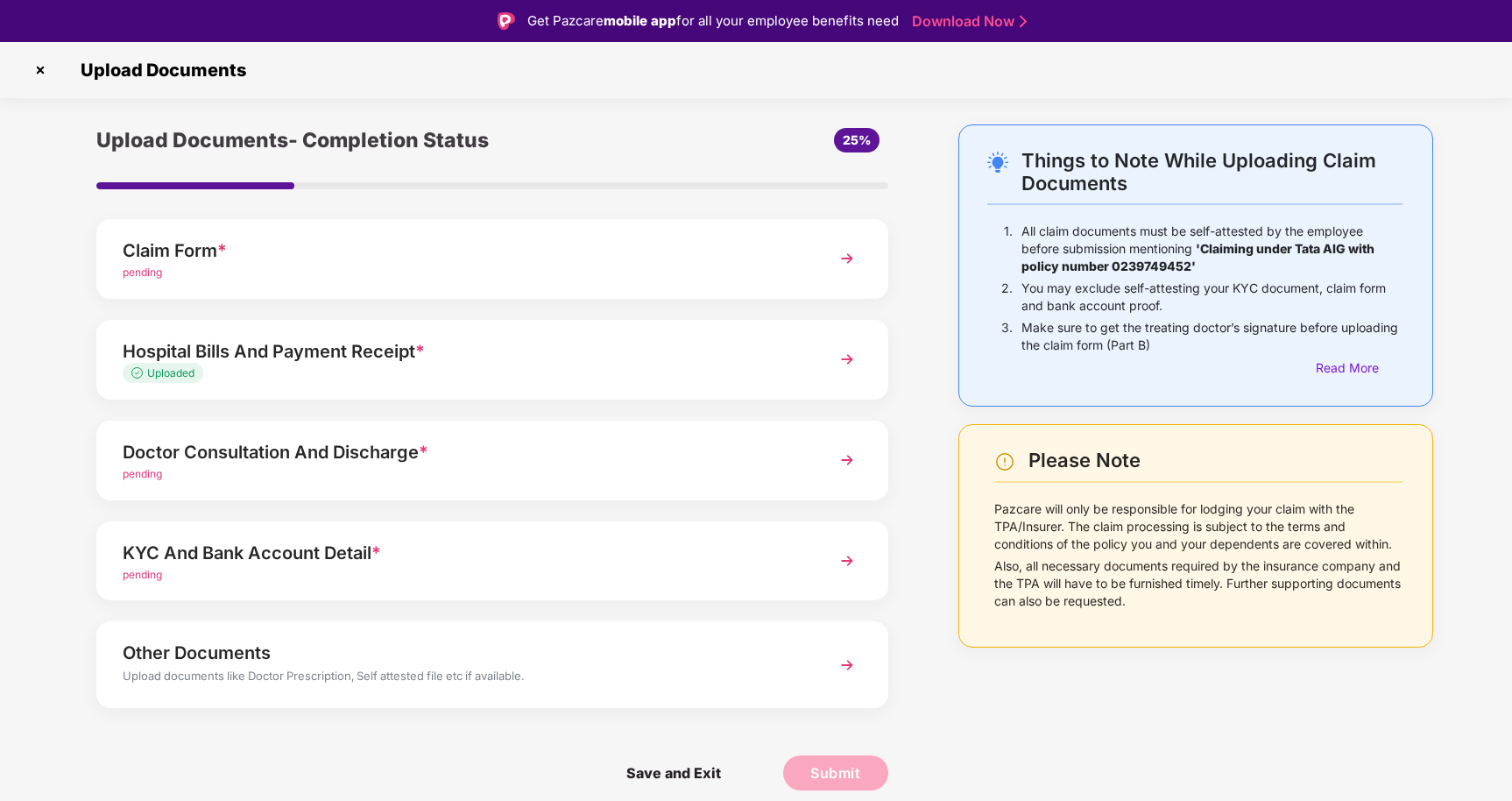
click at [847, 456] on img at bounding box center [847, 460] width 31 height 31
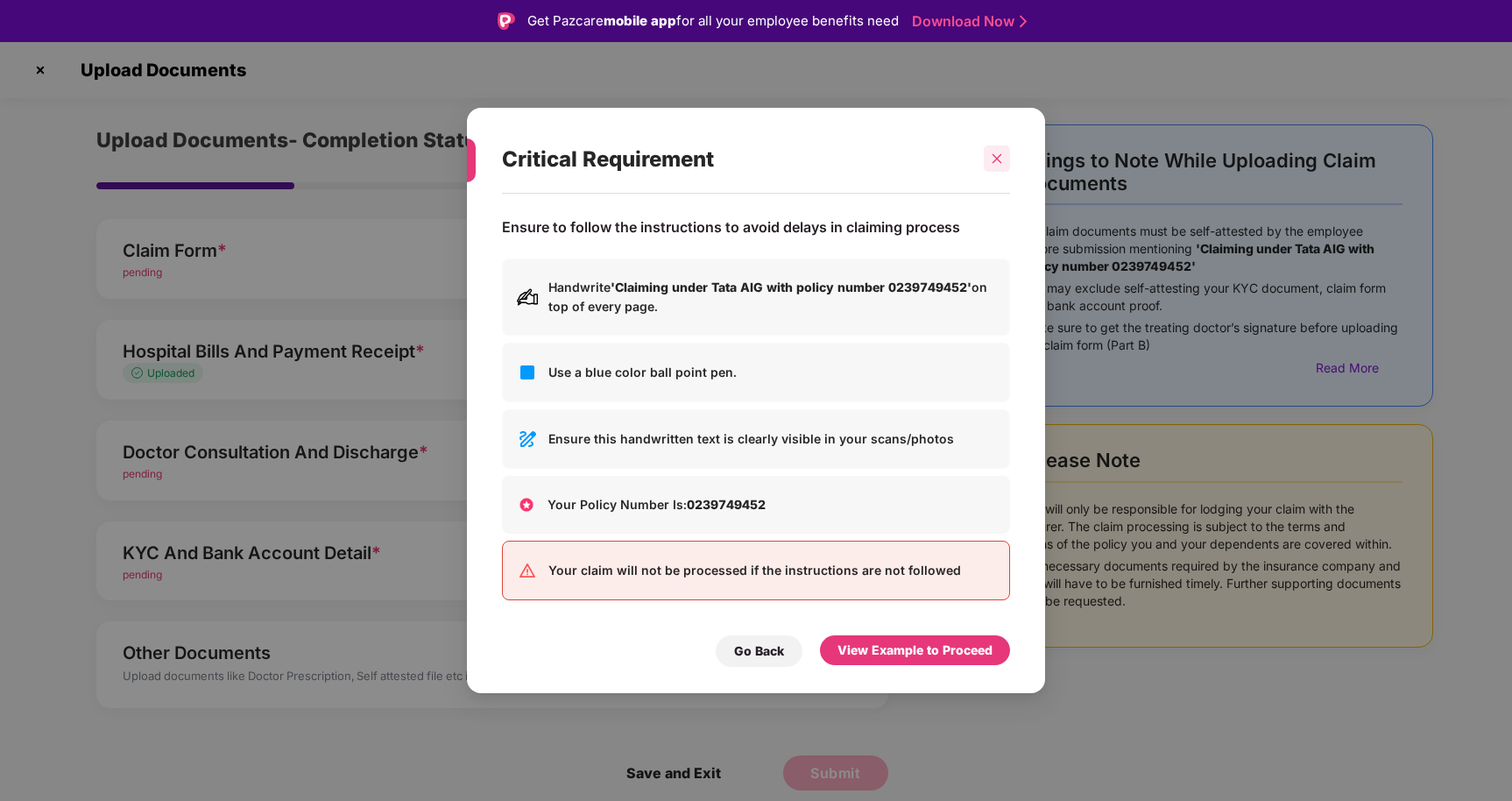
click at [1002, 156] on icon "close" at bounding box center [997, 158] width 12 height 12
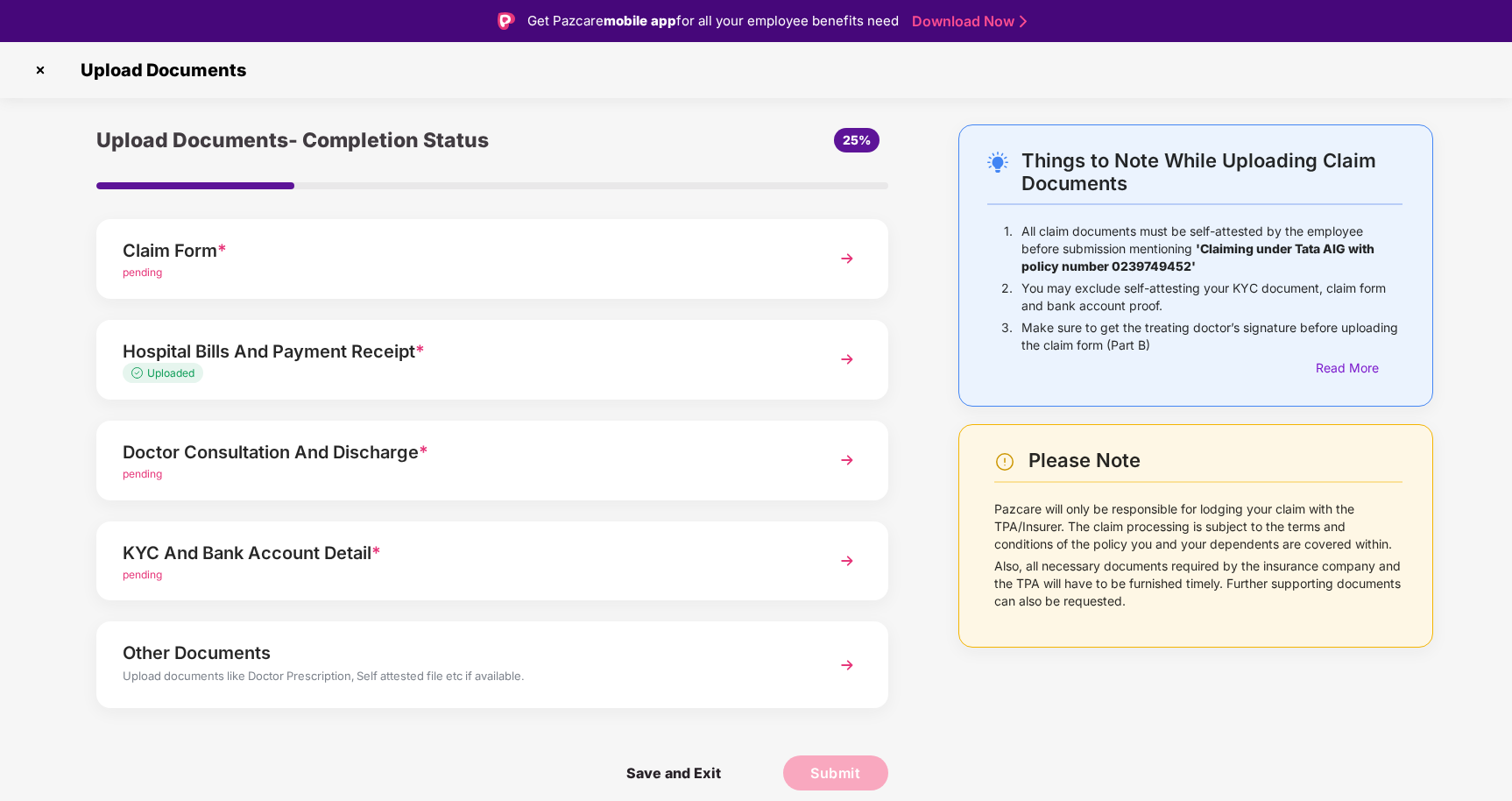
click at [850, 560] on img at bounding box center [847, 560] width 31 height 31
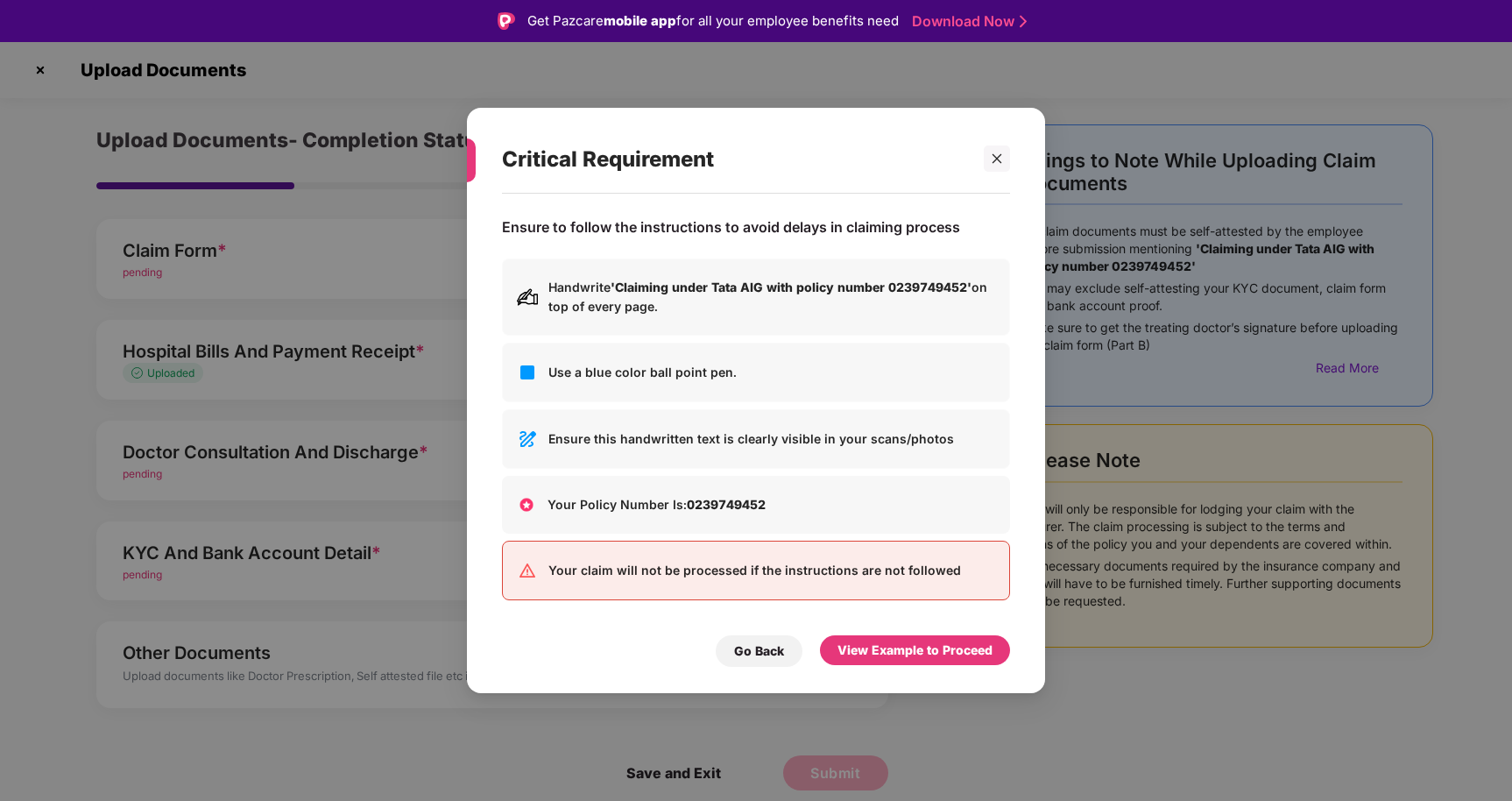
click at [908, 630] on div "Go Back View Example to Proceed" at bounding box center [756, 647] width 508 height 40
click at [908, 646] on div "View Example to Proceed" at bounding box center [915, 649] width 155 height 19
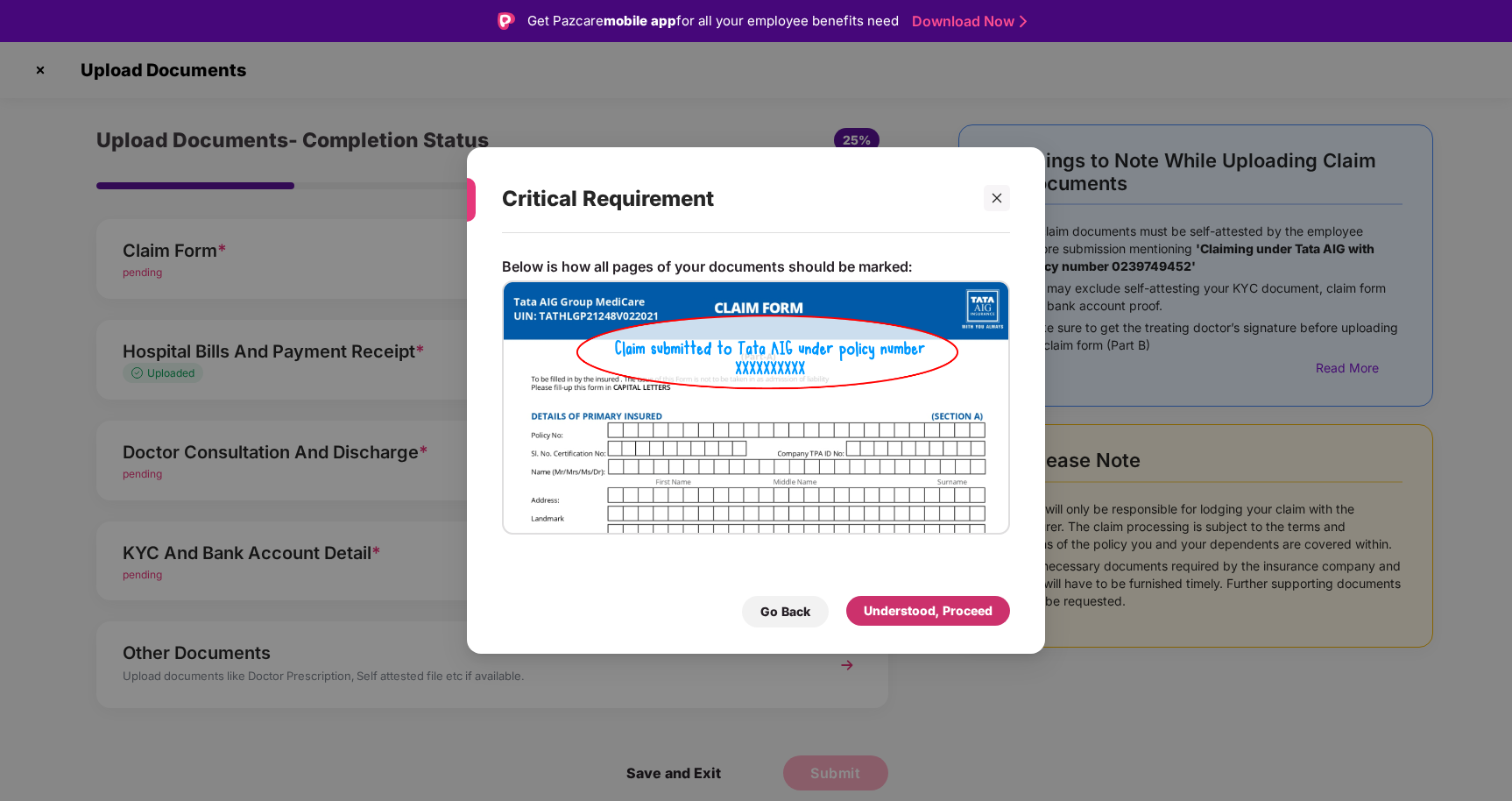
click at [914, 608] on div "Understood, Proceed" at bounding box center [928, 610] width 129 height 19
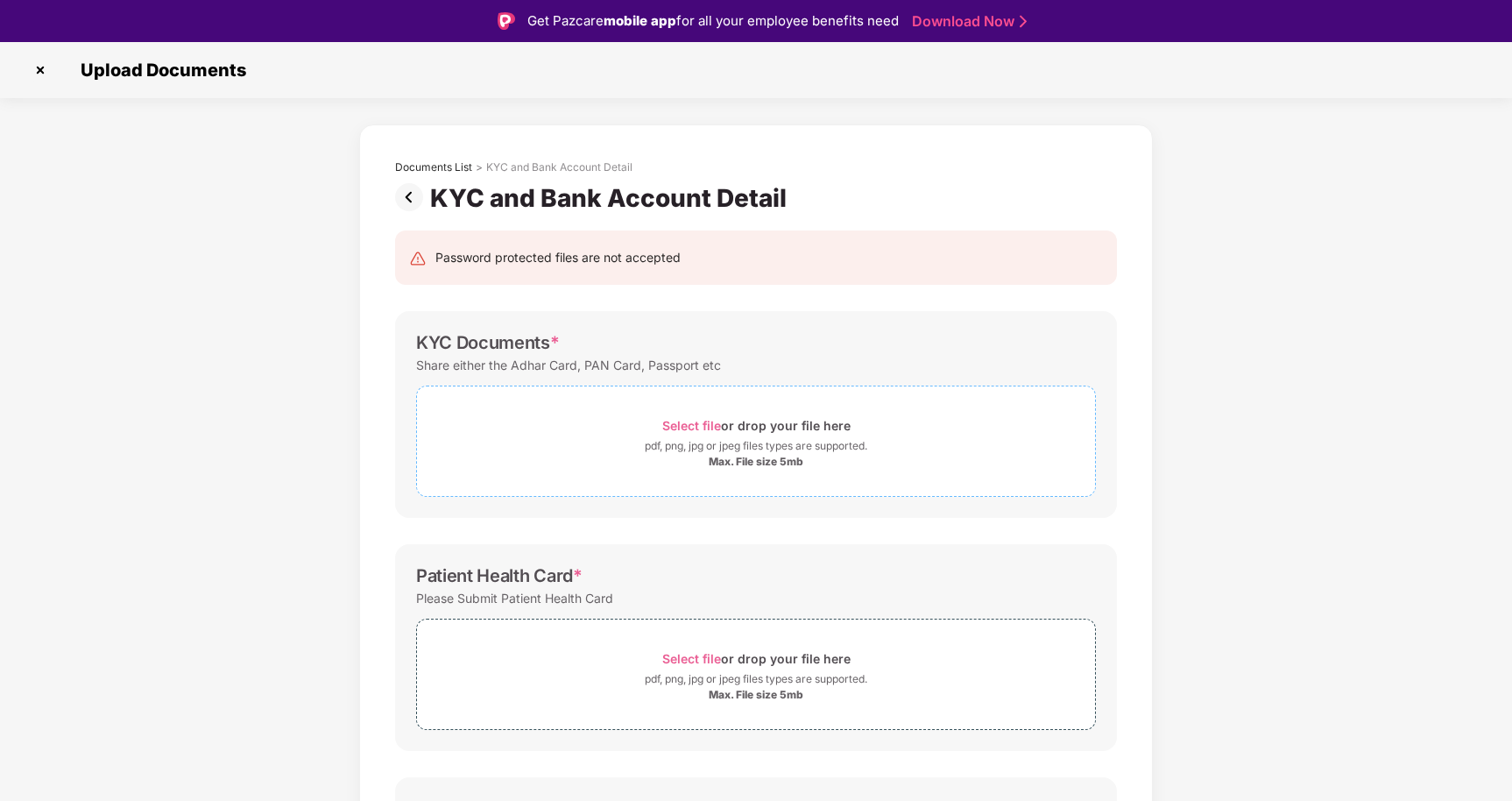
click at [716, 424] on span "Select file" at bounding box center [692, 425] width 59 height 15
click at [707, 658] on span "Select file" at bounding box center [692, 659] width 59 height 15
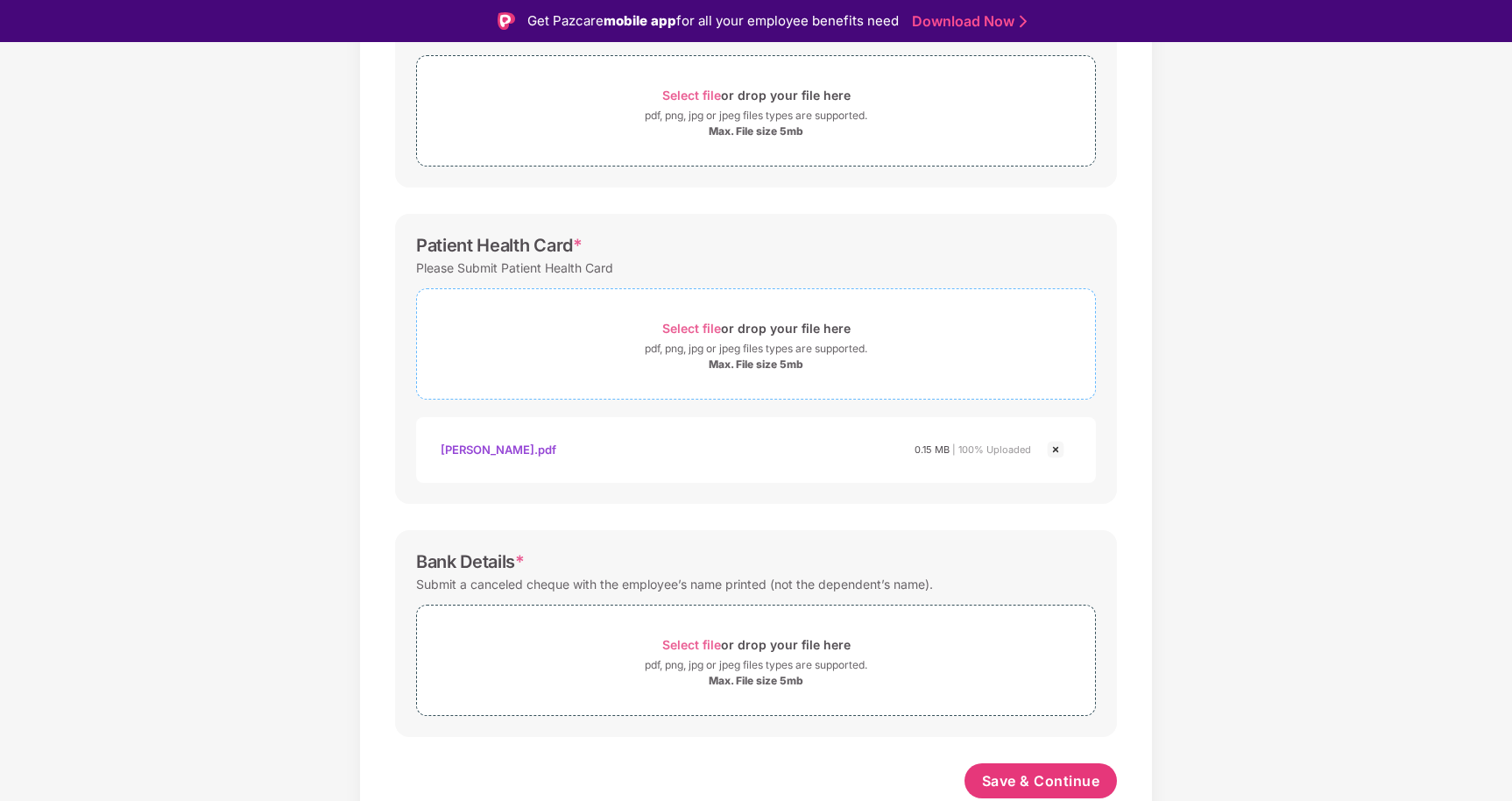
scroll to position [331, 0]
click at [690, 643] on span "Select file" at bounding box center [692, 644] width 59 height 15
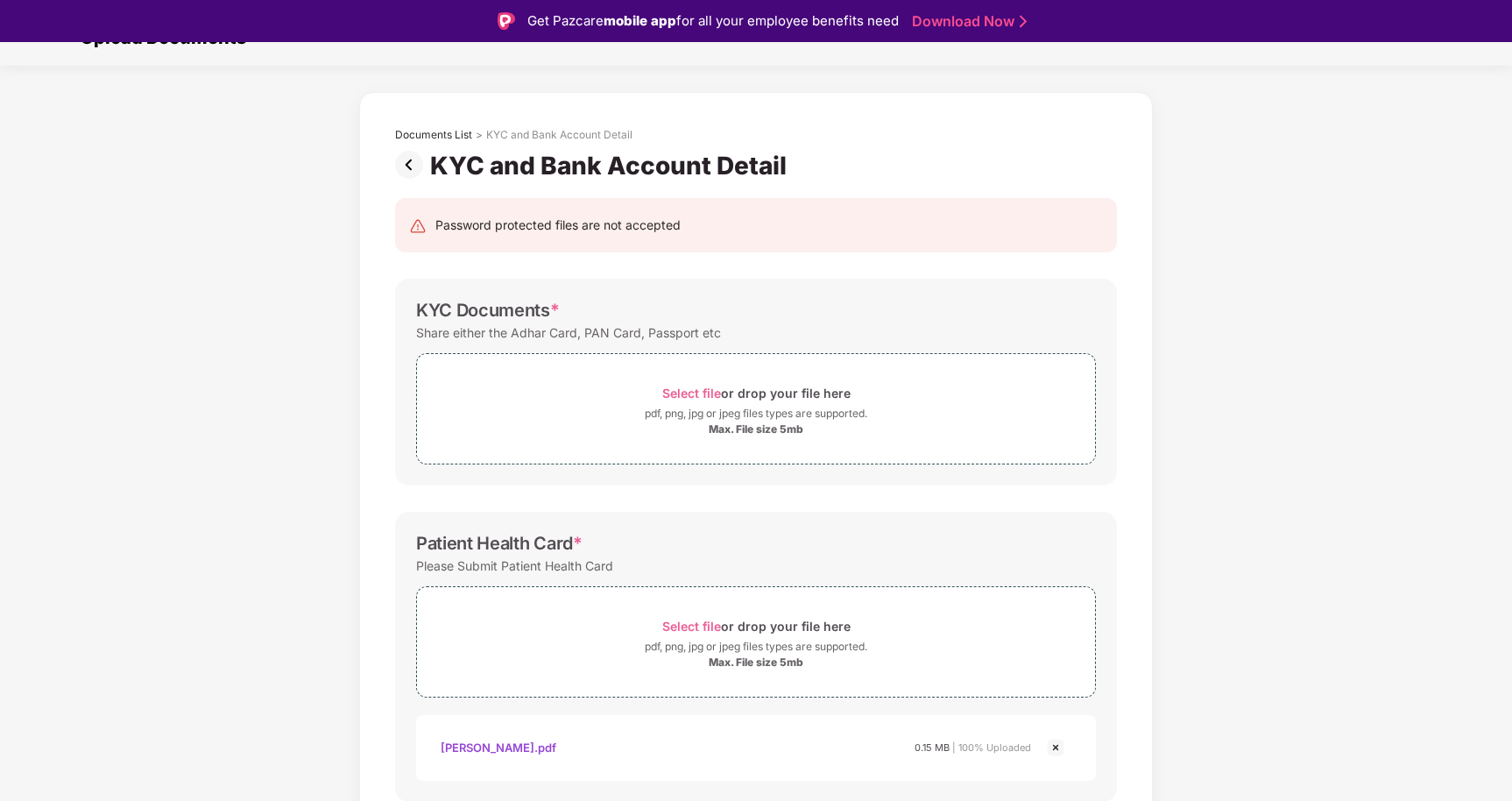
scroll to position [0, 0]
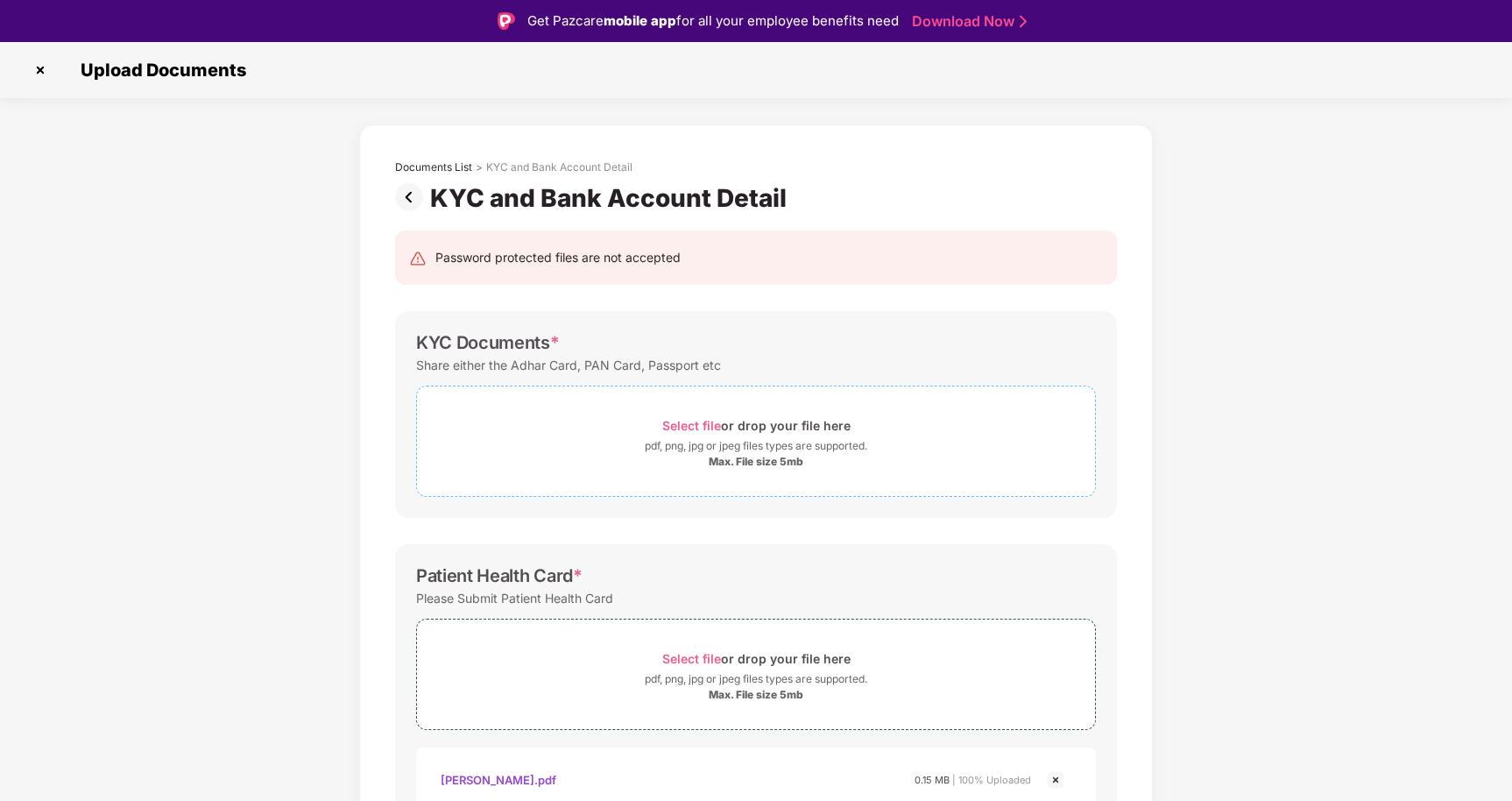
click at [699, 420] on span "Select file" at bounding box center [692, 425] width 59 height 15
click at [688, 427] on span "Select file" at bounding box center [692, 425] width 59 height 15
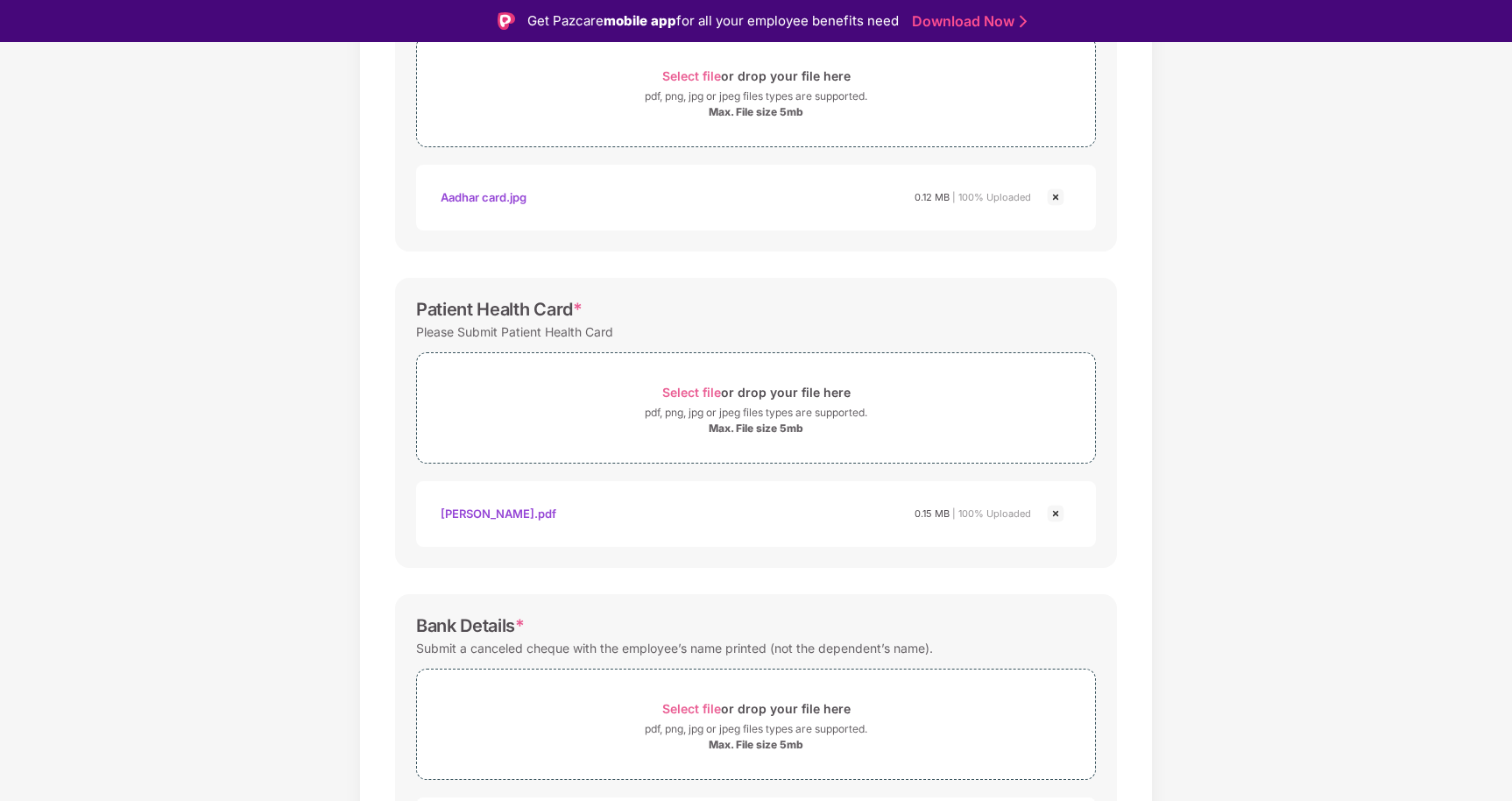
scroll to position [497, 0]
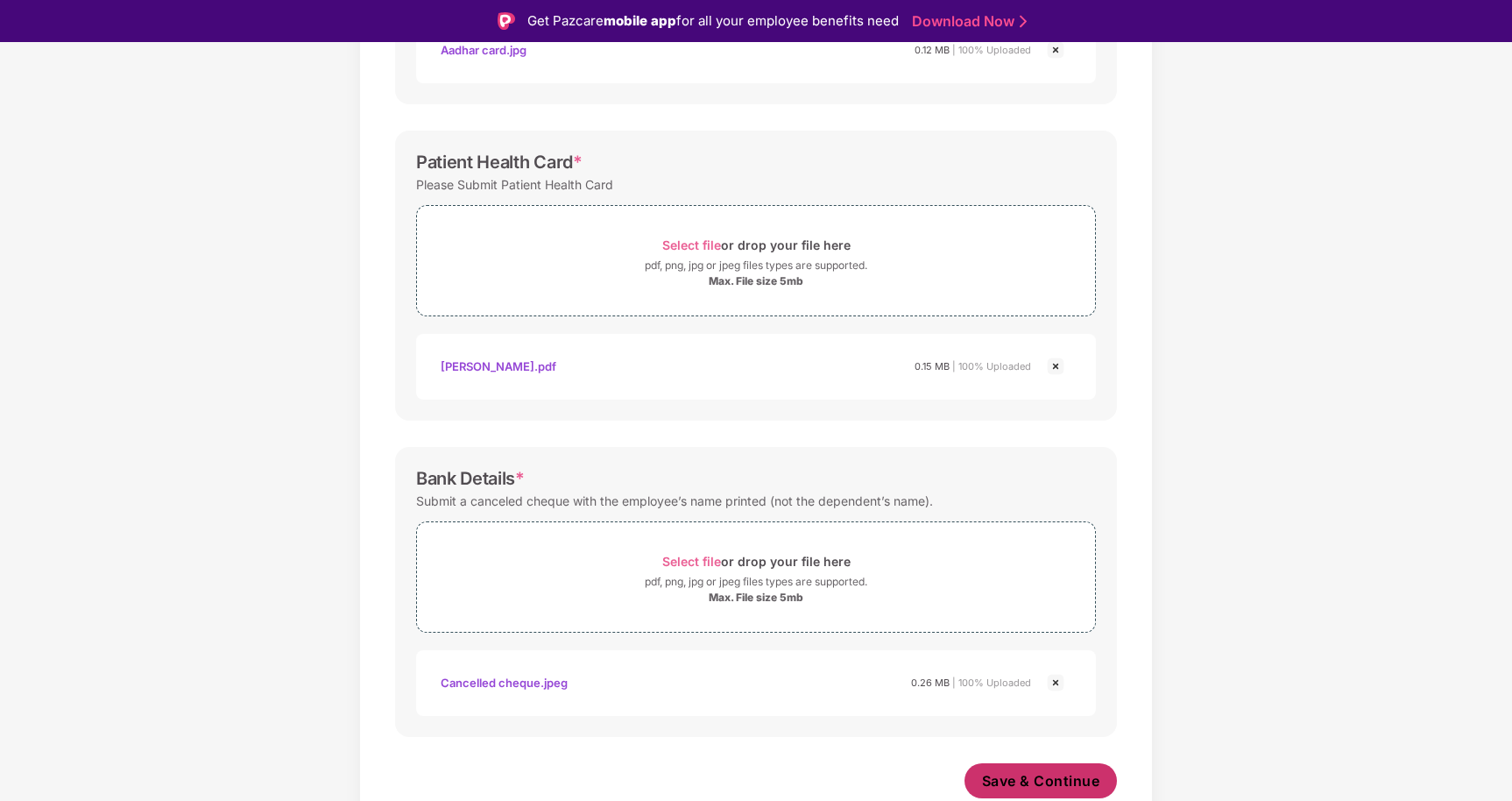
click at [1053, 778] on span "Save & Continue" at bounding box center [1041, 780] width 118 height 19
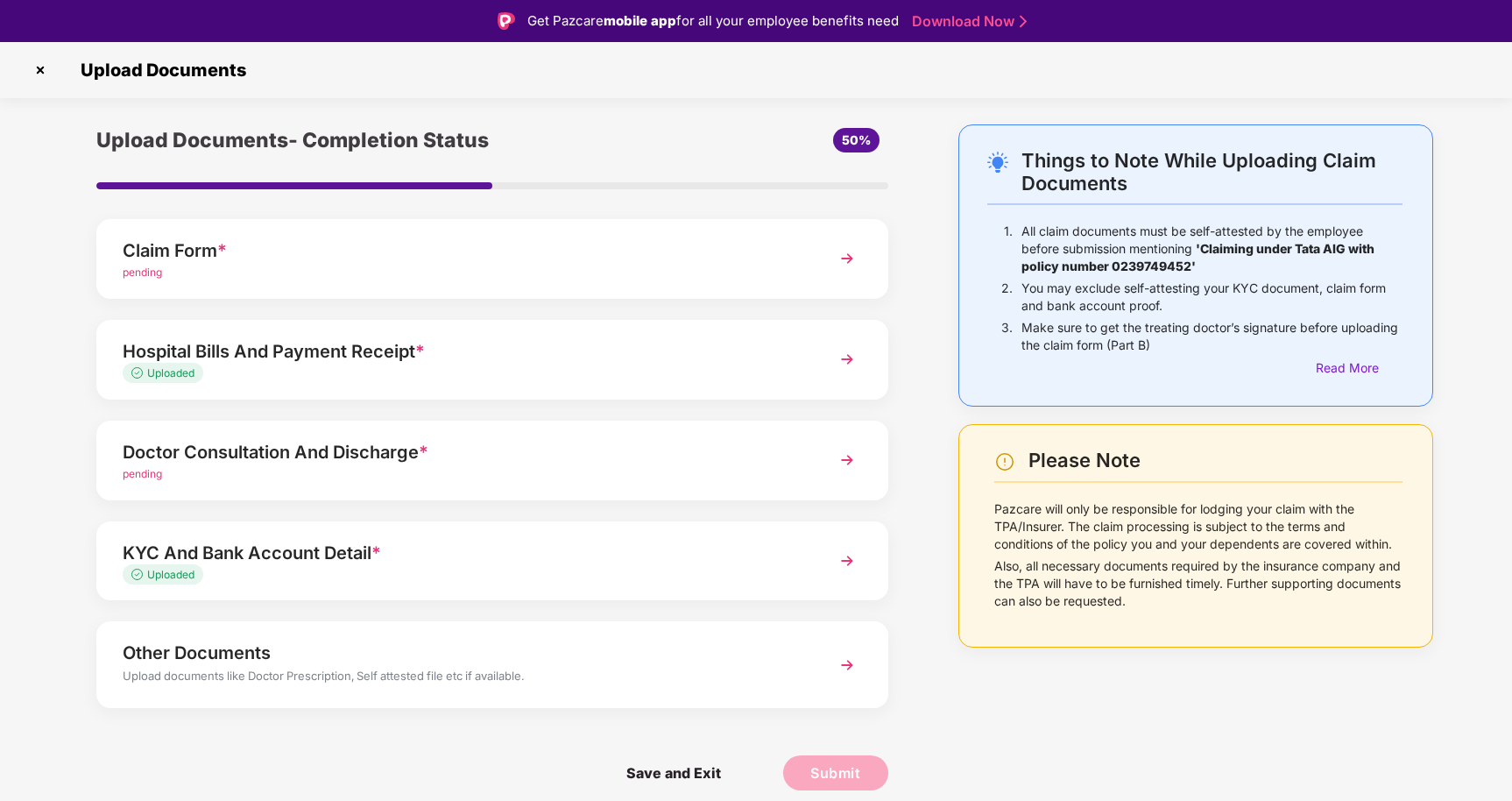
click at [844, 458] on img at bounding box center [847, 460] width 31 height 31
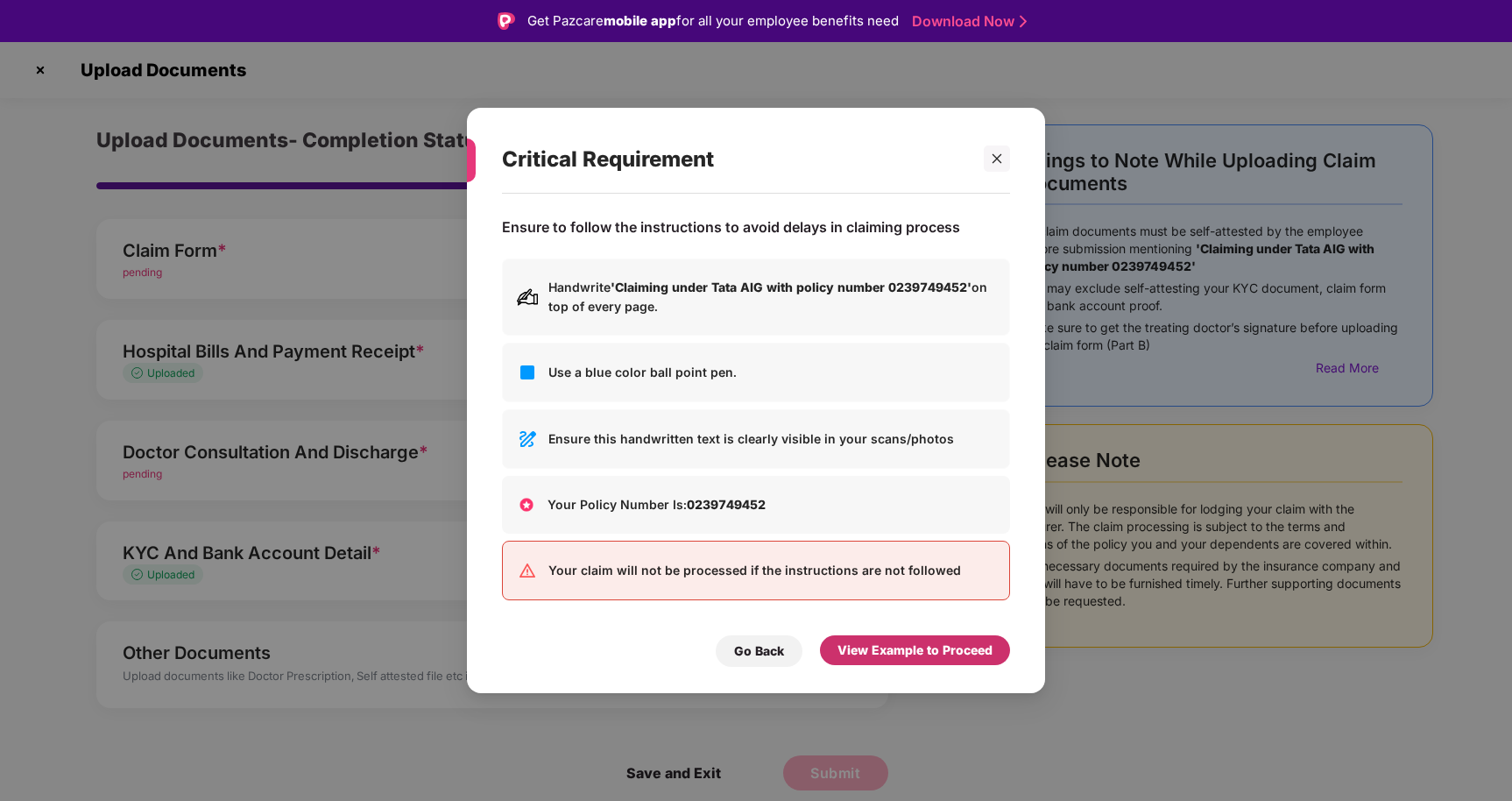
click at [901, 654] on div "View Example to Proceed" at bounding box center [915, 649] width 155 height 19
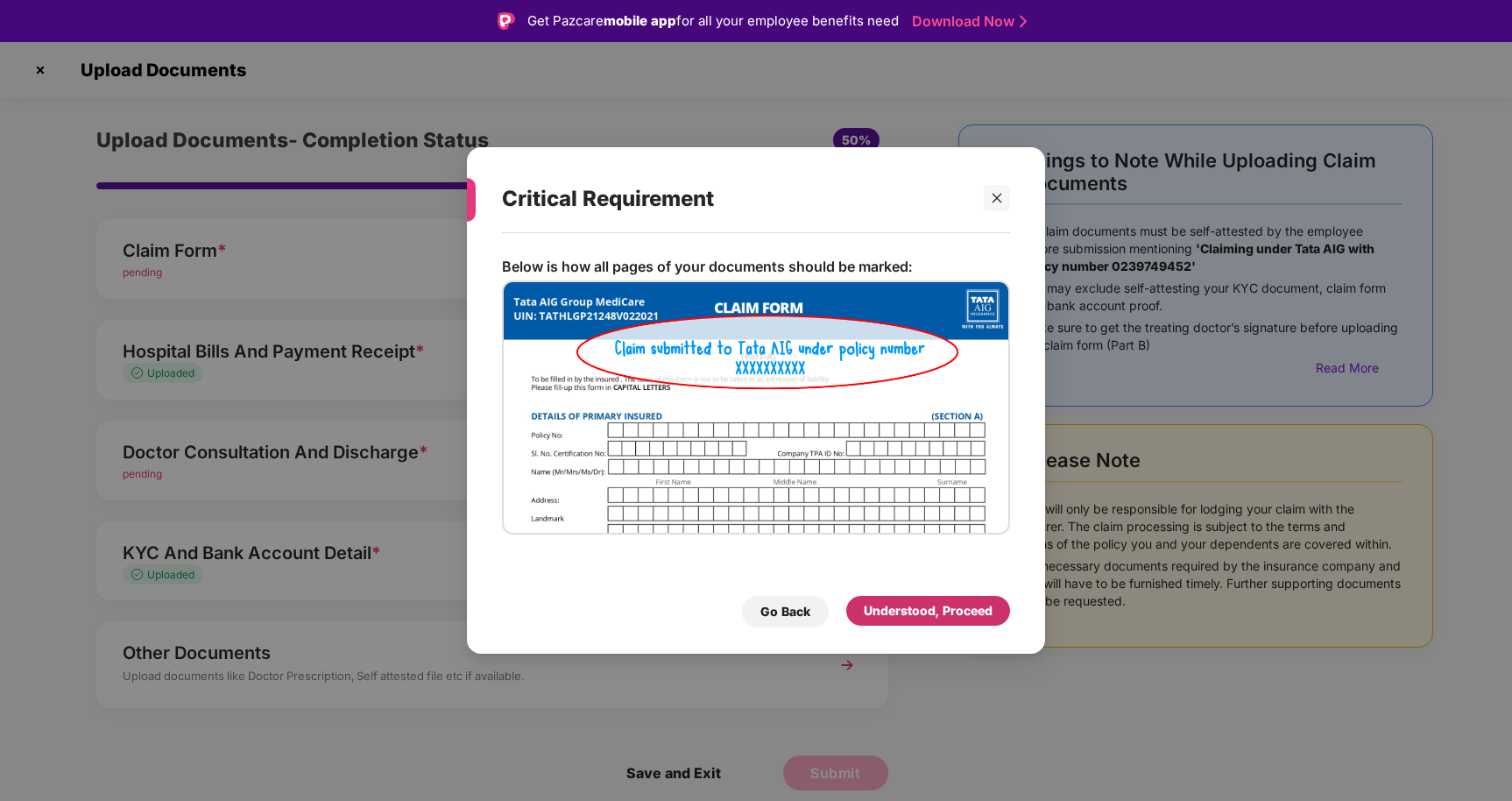
click at [914, 604] on div "Understood, Proceed" at bounding box center [928, 610] width 129 height 19
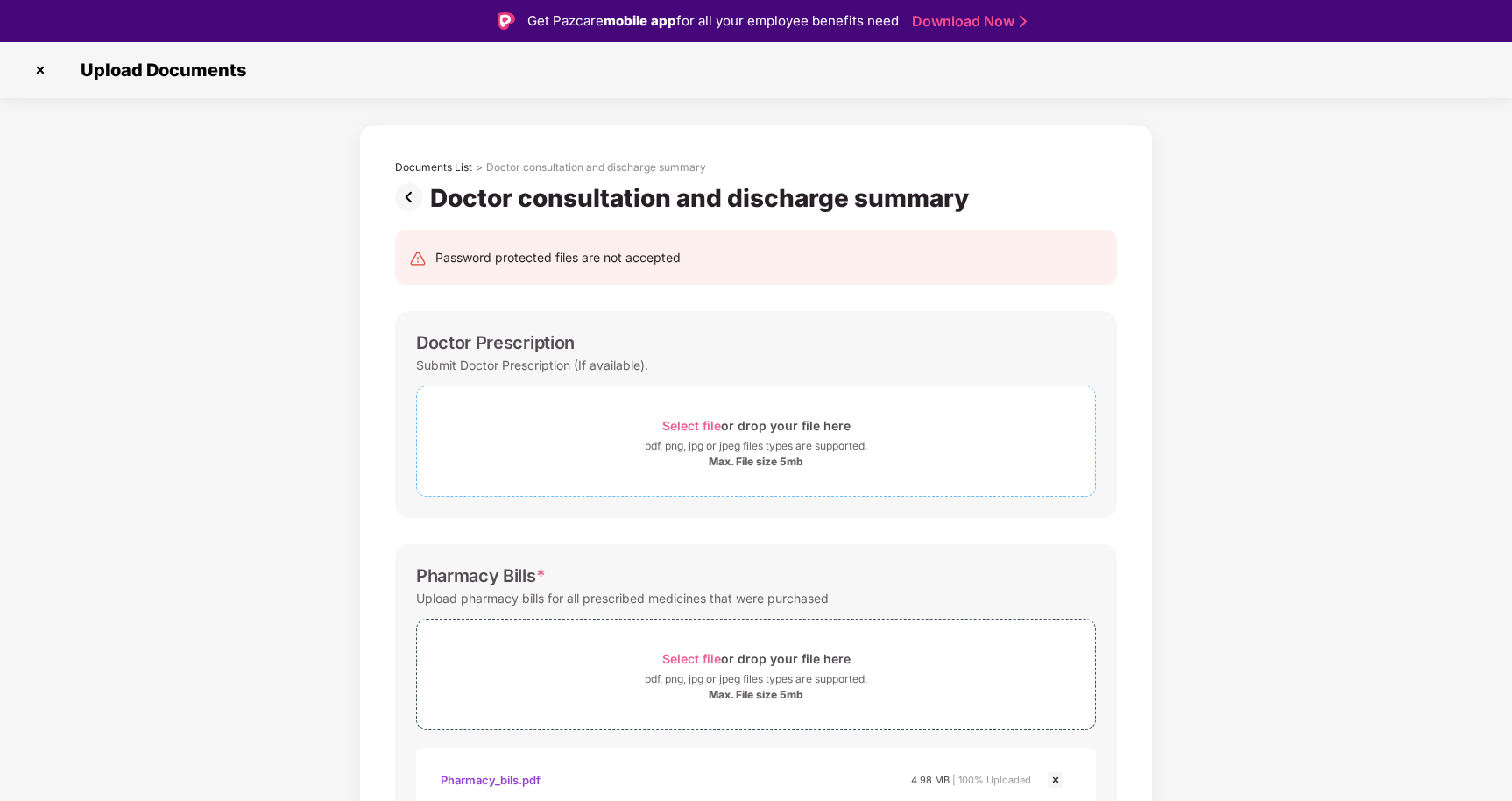
click at [693, 423] on span "Select file" at bounding box center [692, 425] width 59 height 15
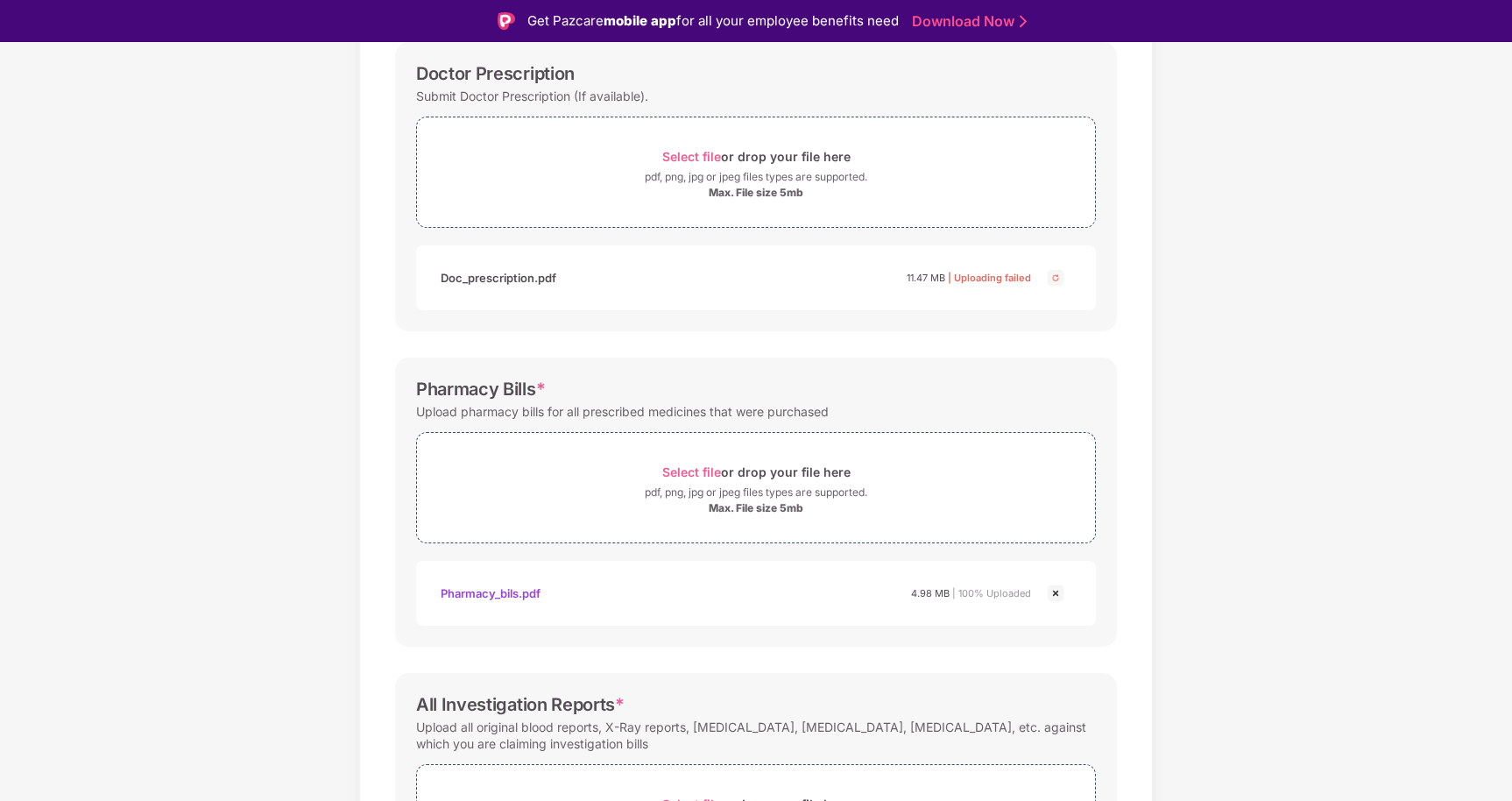
scroll to position [285, 0]
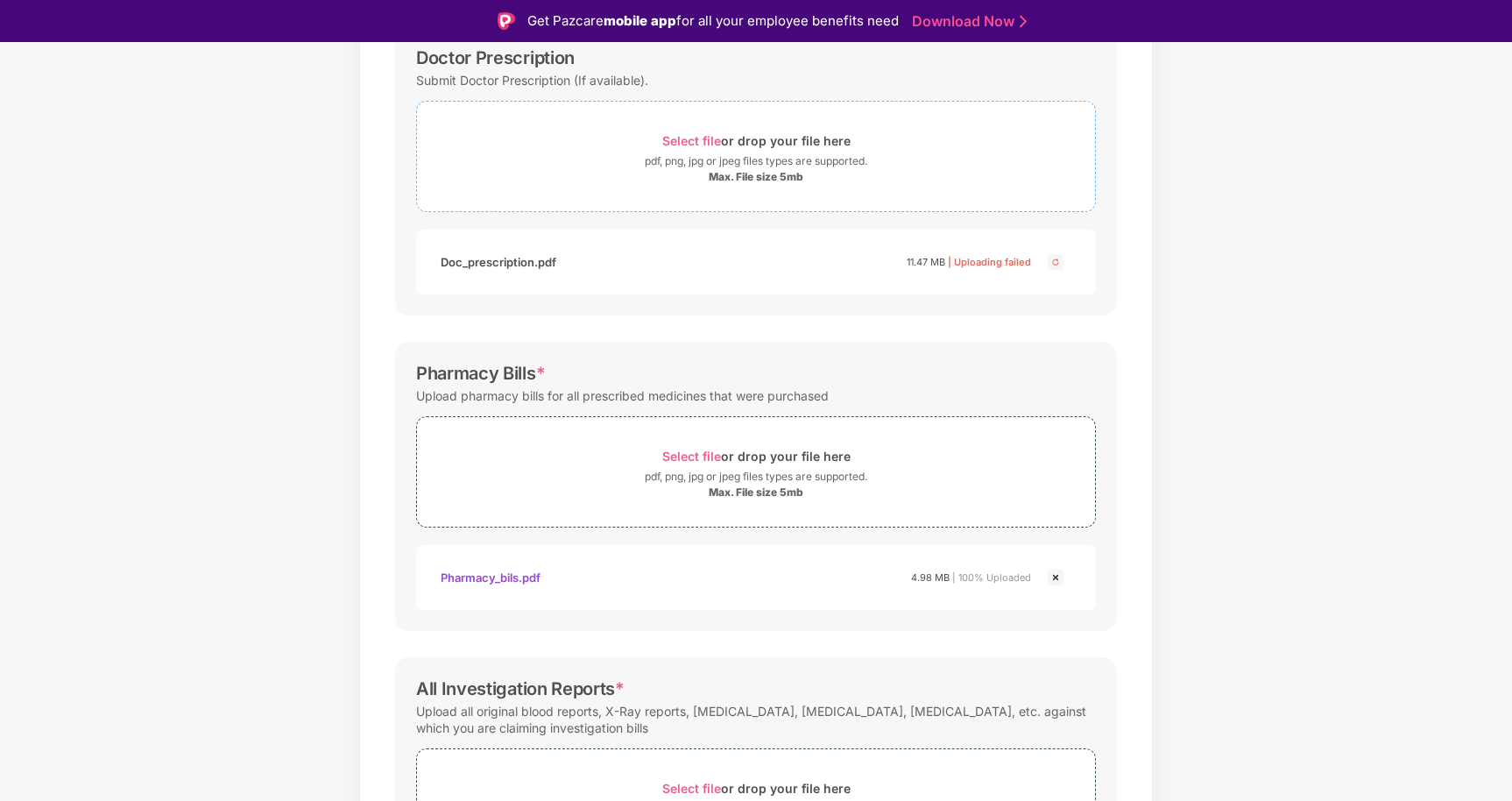
click at [705, 143] on span "Select file" at bounding box center [692, 141] width 59 height 15
click at [703, 446] on div "Select file or drop your file here" at bounding box center [756, 457] width 188 height 24
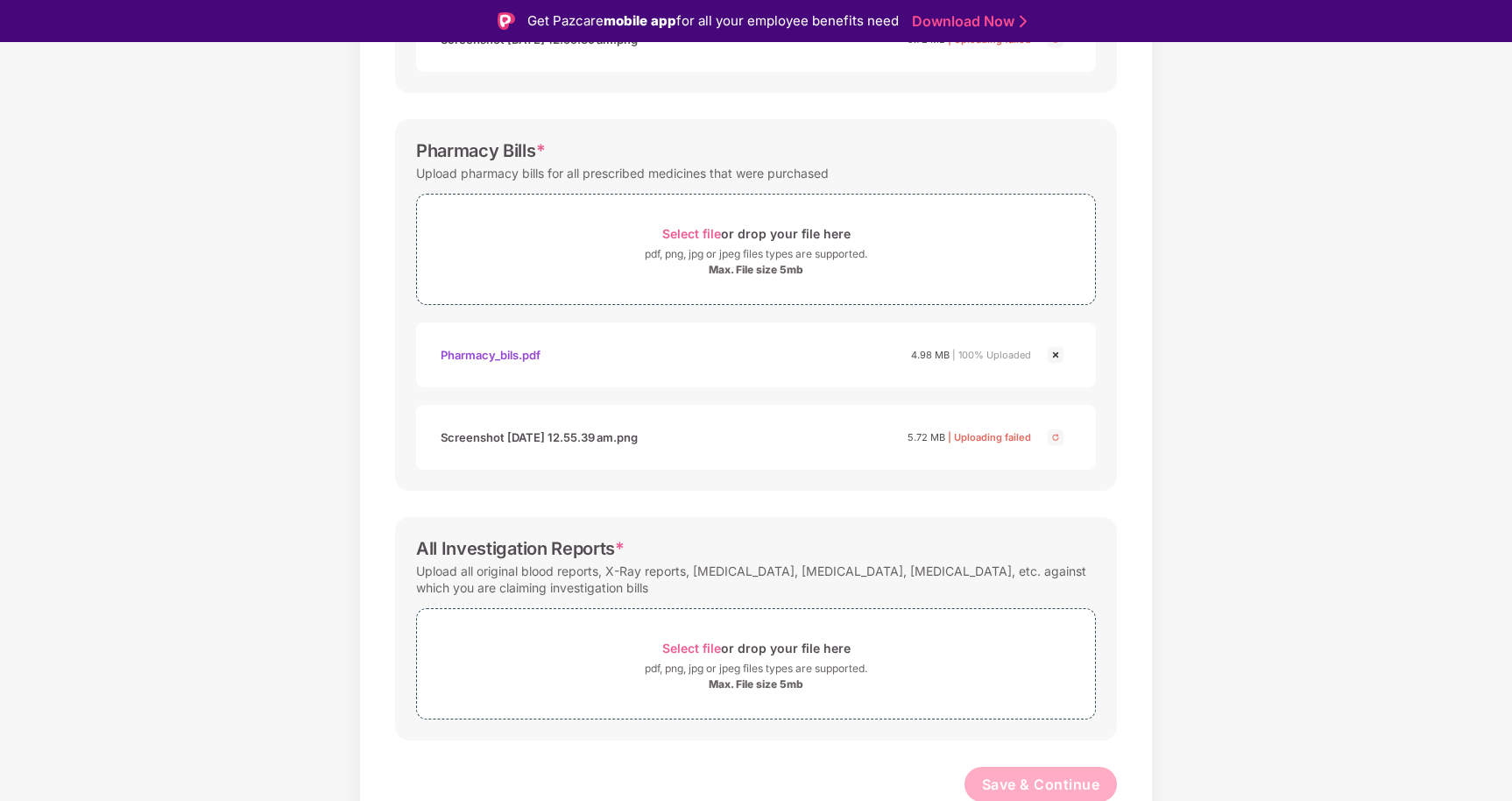
scroll to position [511, 0]
click at [707, 642] on span "Select file" at bounding box center [692, 644] width 59 height 15
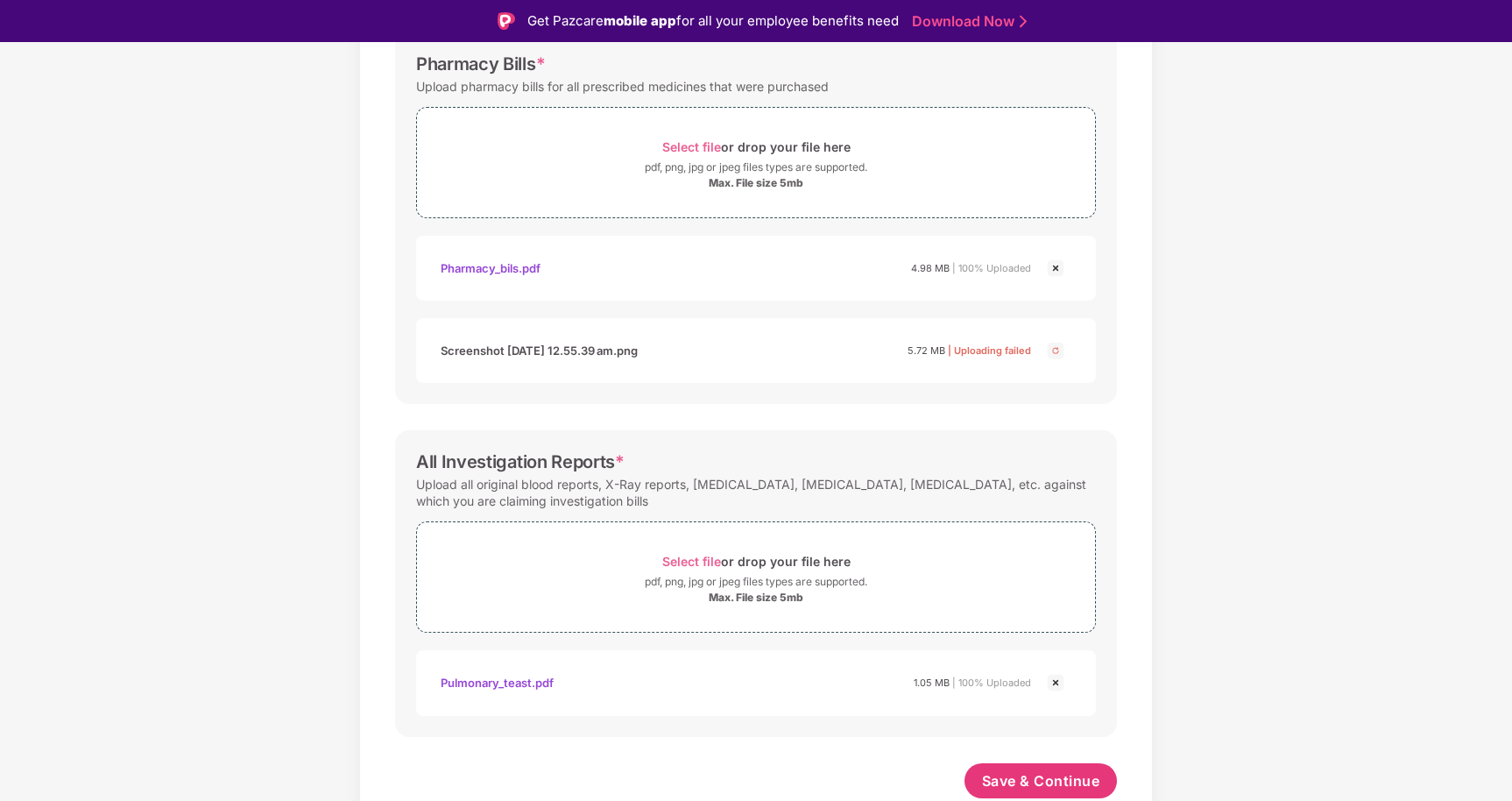
scroll to position [594, 0]
click at [1053, 784] on span "Save & Continue" at bounding box center [1041, 780] width 118 height 19
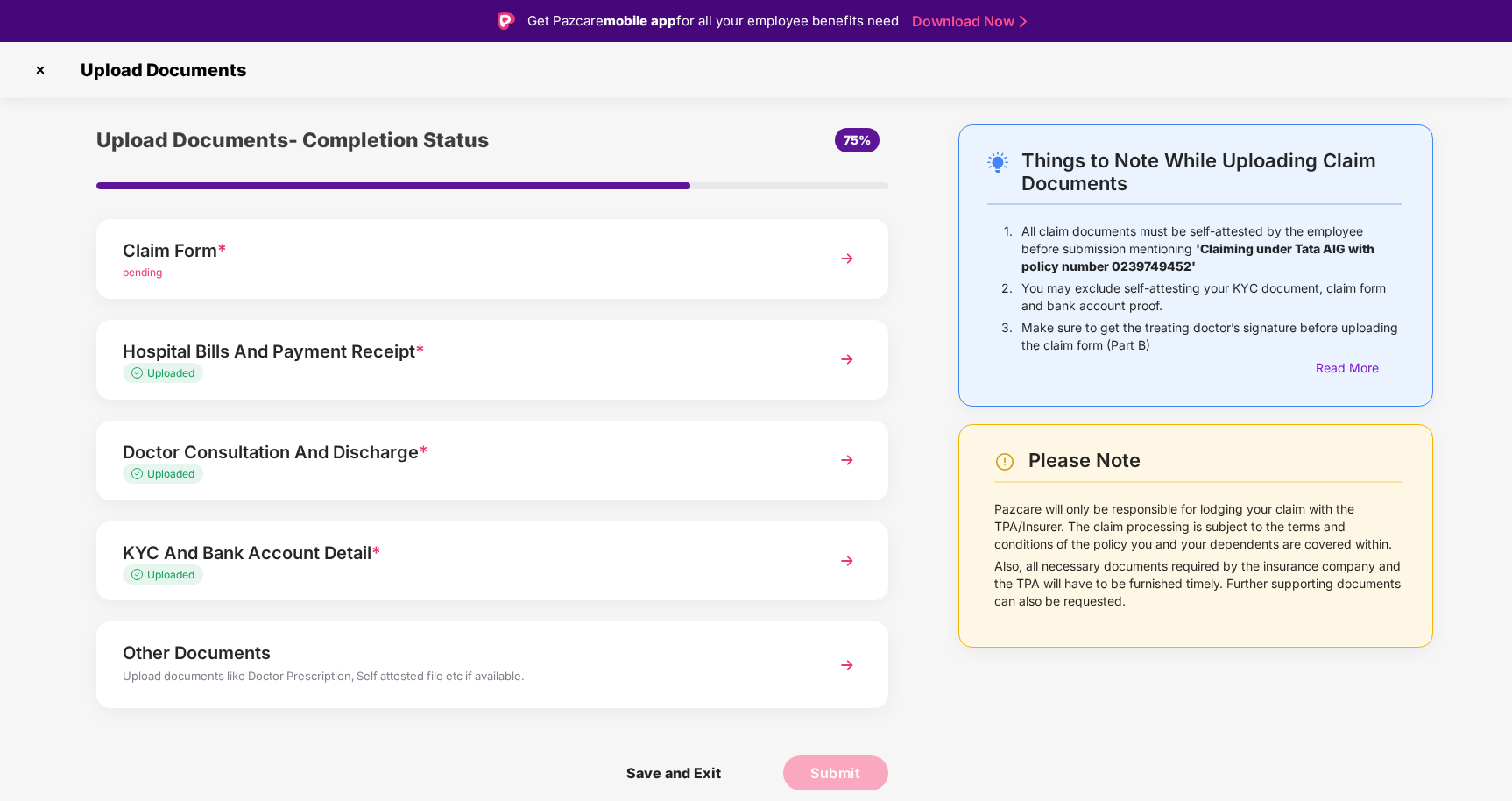
click at [847, 257] on img at bounding box center [847, 258] width 31 height 31
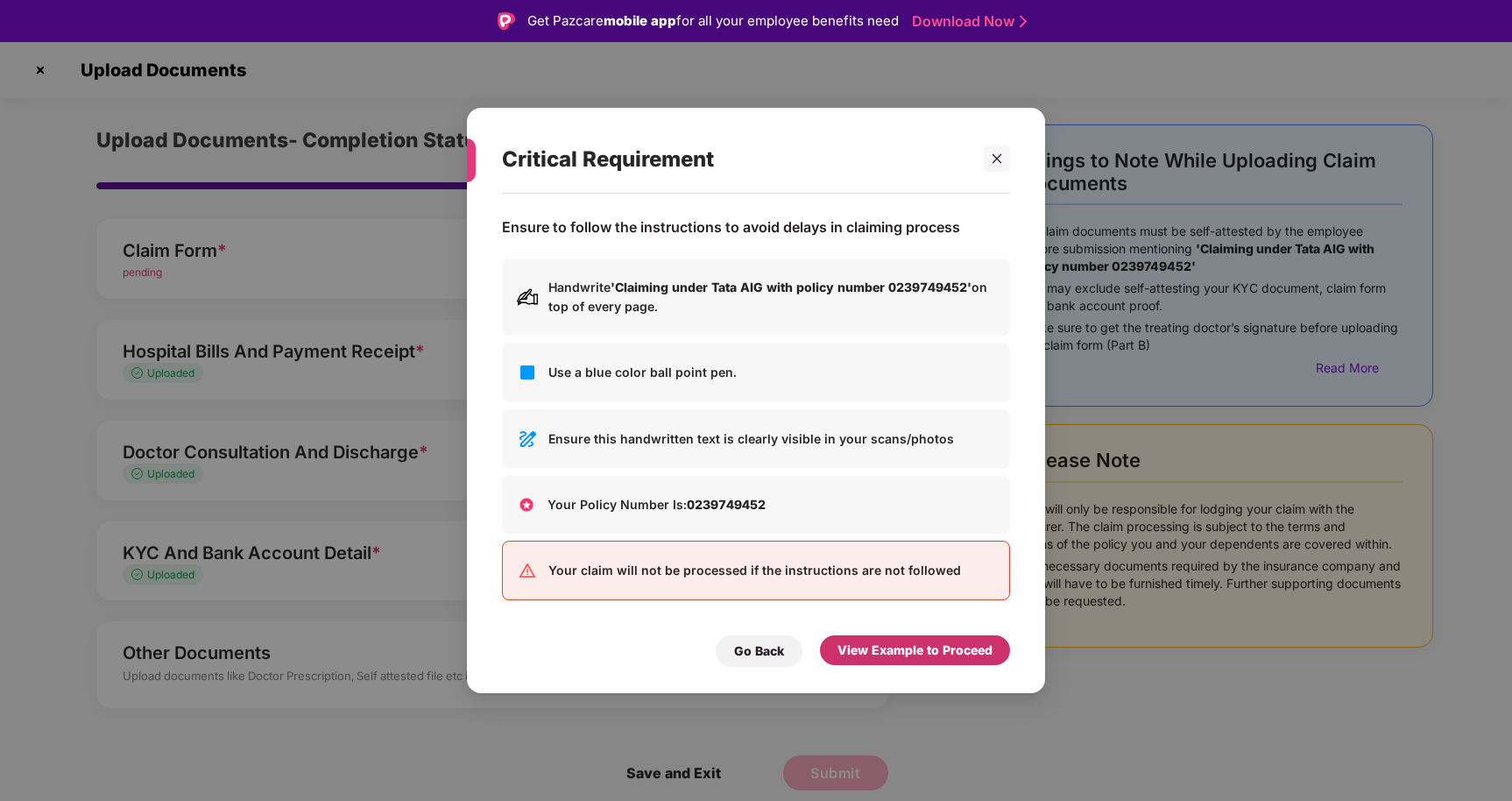
click at [893, 649] on div "View Example to Proceed" at bounding box center [915, 649] width 155 height 19
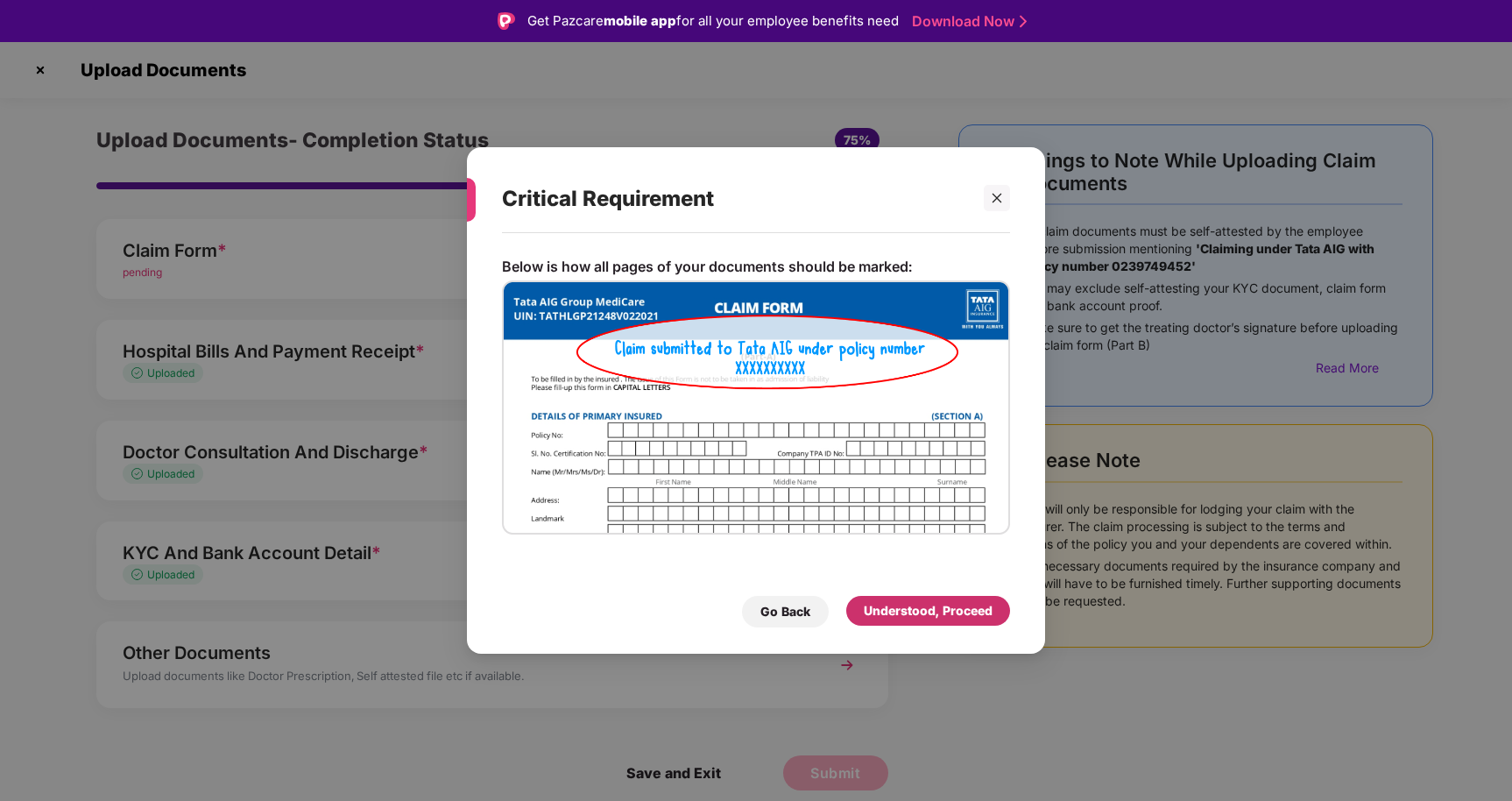
click at [898, 611] on div "Understood, Proceed" at bounding box center [928, 610] width 129 height 19
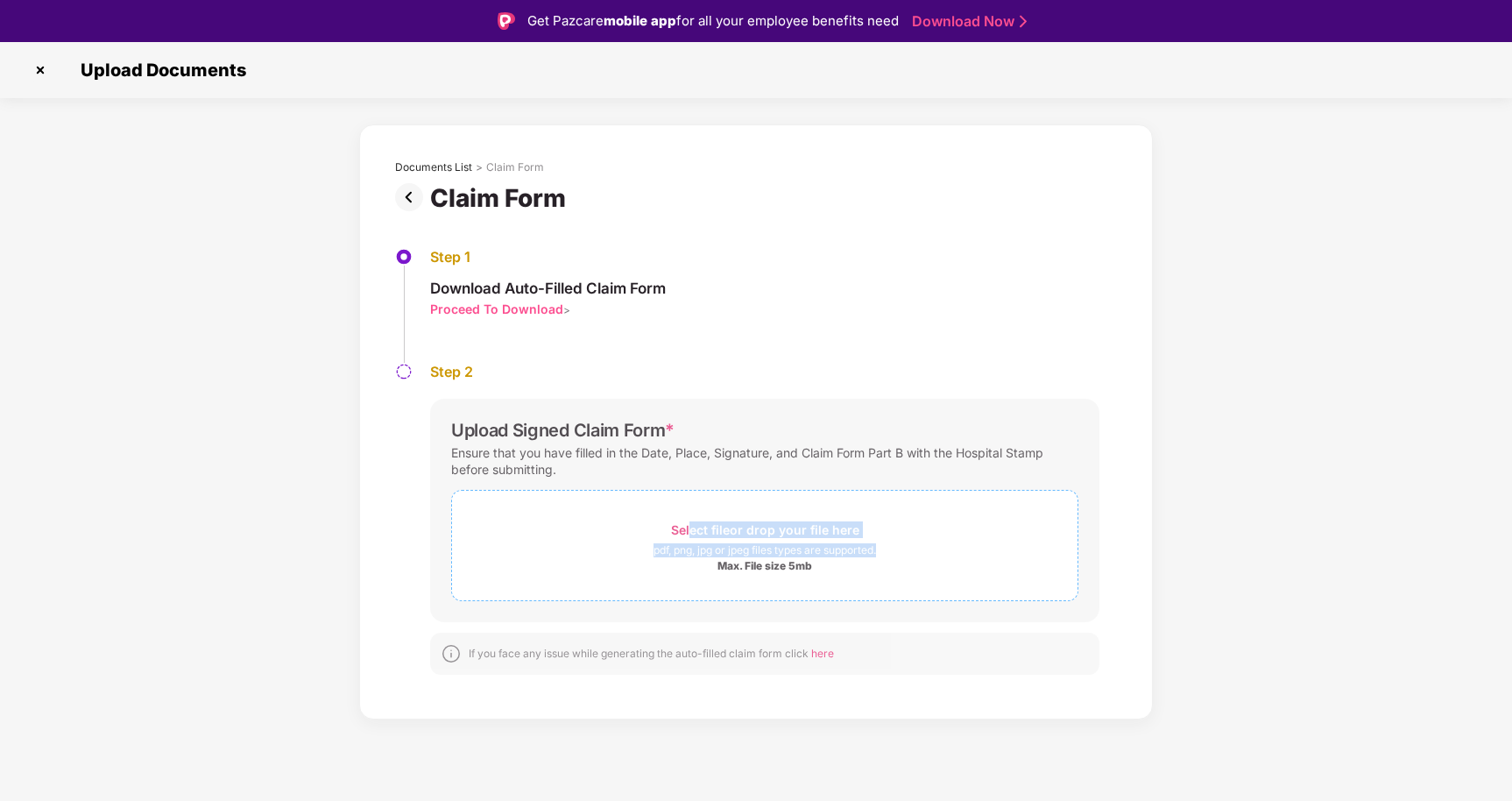
drag, startPoint x: 691, startPoint y: 529, endPoint x: 714, endPoint y: 546, distance: 28.6
click at [715, 547] on div "Select file or drop your file here pdf, png, jpg or jpeg files types are suppor…" at bounding box center [764, 546] width 626 height 55
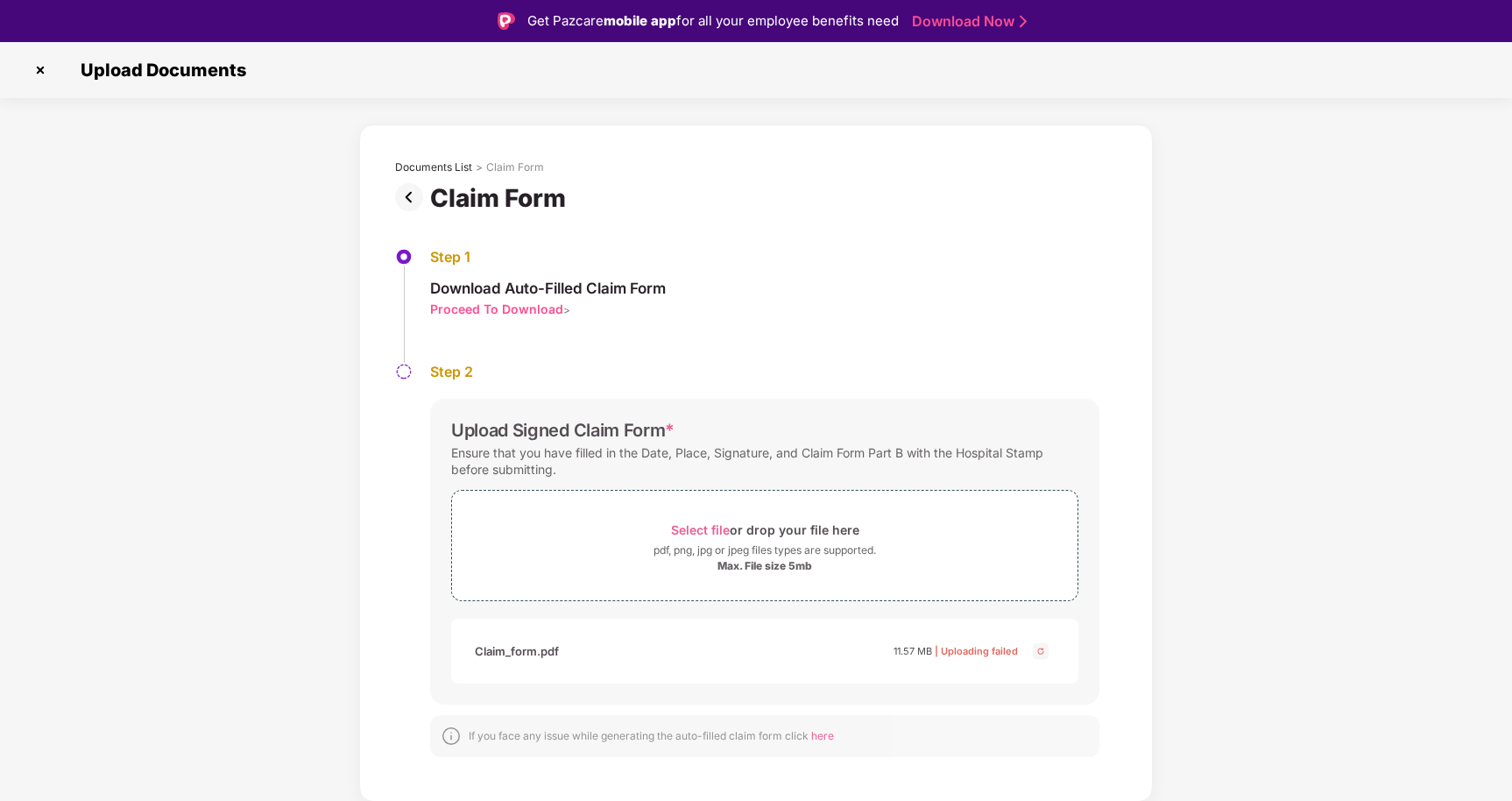
click at [1288, 528] on div "Documents List > Claim Form Claim Form Step 1 Download Auto-Filled Claim Form P…" at bounding box center [756, 462] width 1512 height 677
click at [1304, 367] on div "Documents List > Claim Form Claim Form Step 1 Download Auto-Filled Claim Form P…" at bounding box center [756, 462] width 1512 height 677
